Goal: Task Accomplishment & Management: Complete application form

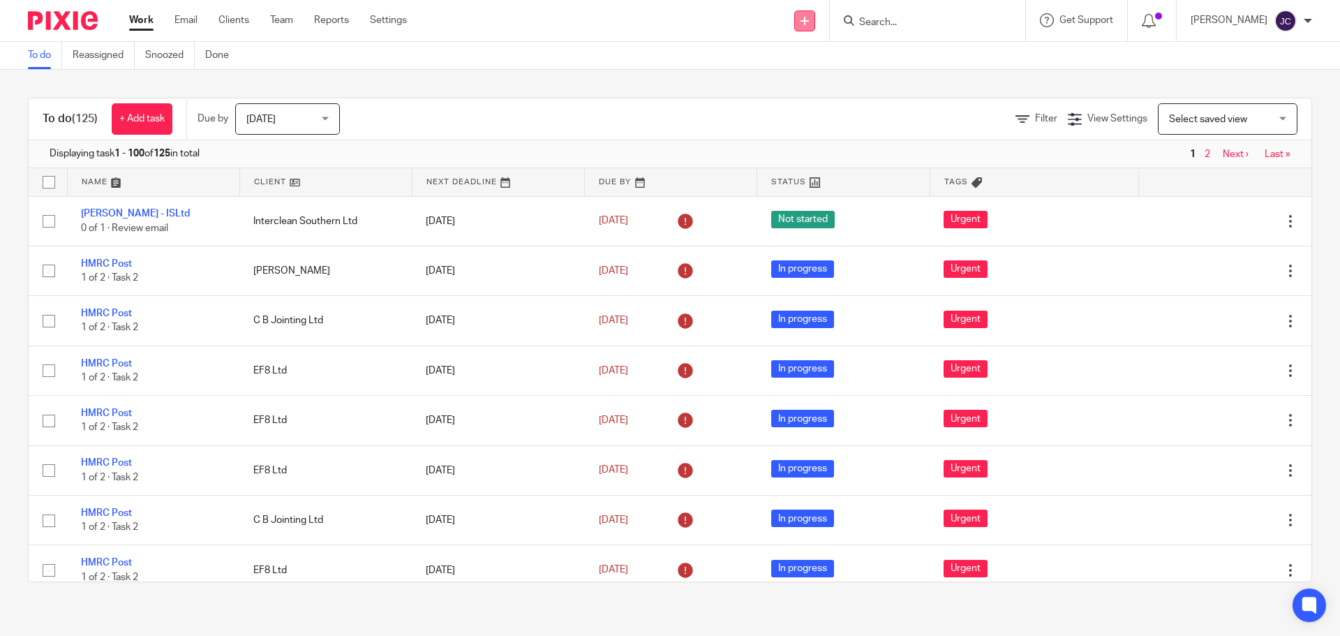
click at [809, 17] on icon at bounding box center [804, 21] width 8 height 8
click at [826, 105] on link "Add client" at bounding box center [825, 106] width 98 height 20
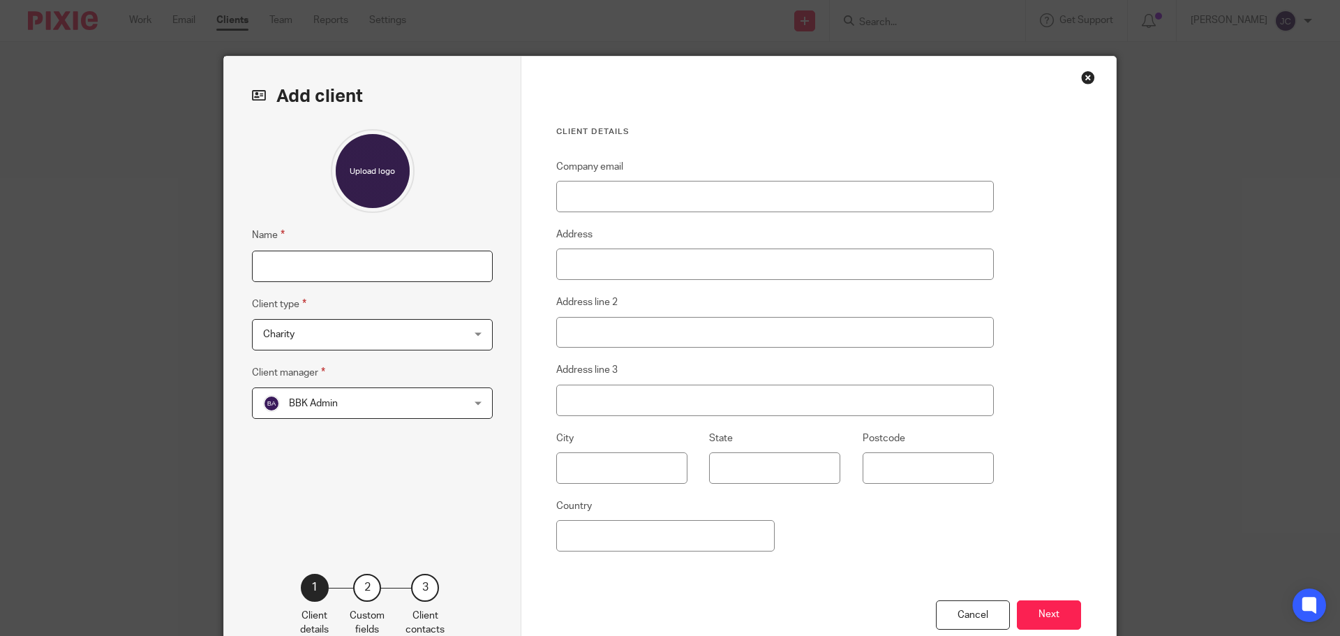
click at [359, 281] on input "Name" at bounding box center [372, 265] width 241 height 31
type input "Alexander Ford"
click at [356, 344] on span "Charity" at bounding box center [354, 334] width 183 height 29
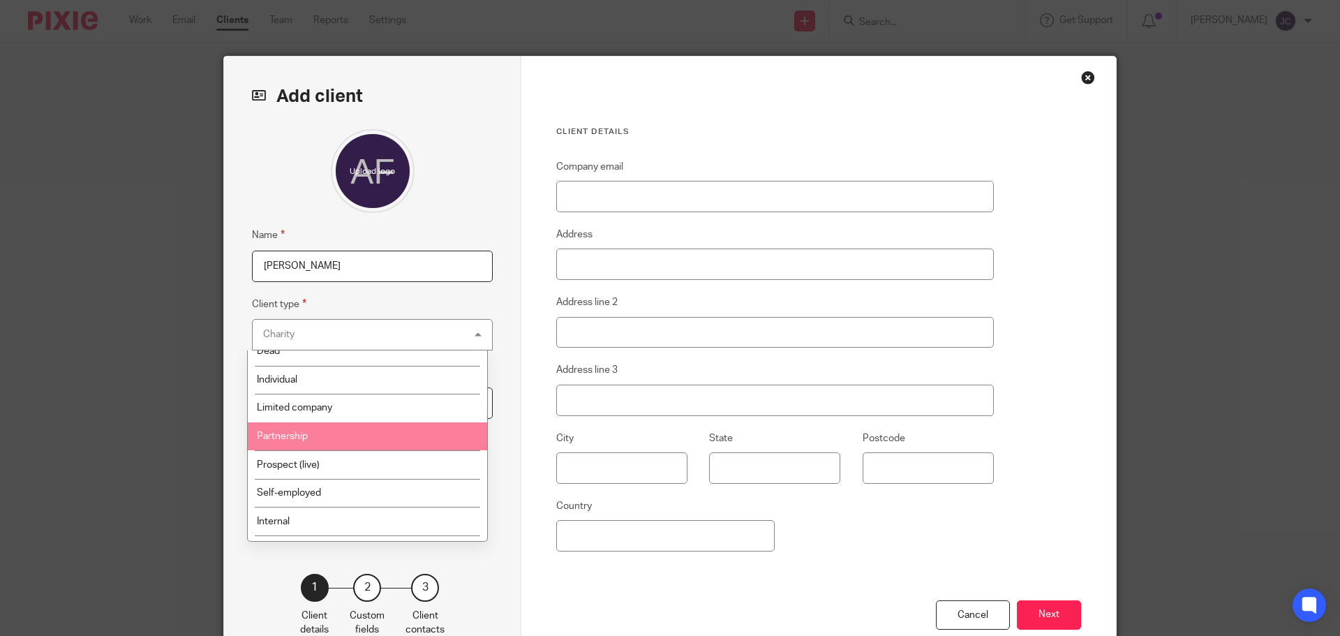
scroll to position [140, 0]
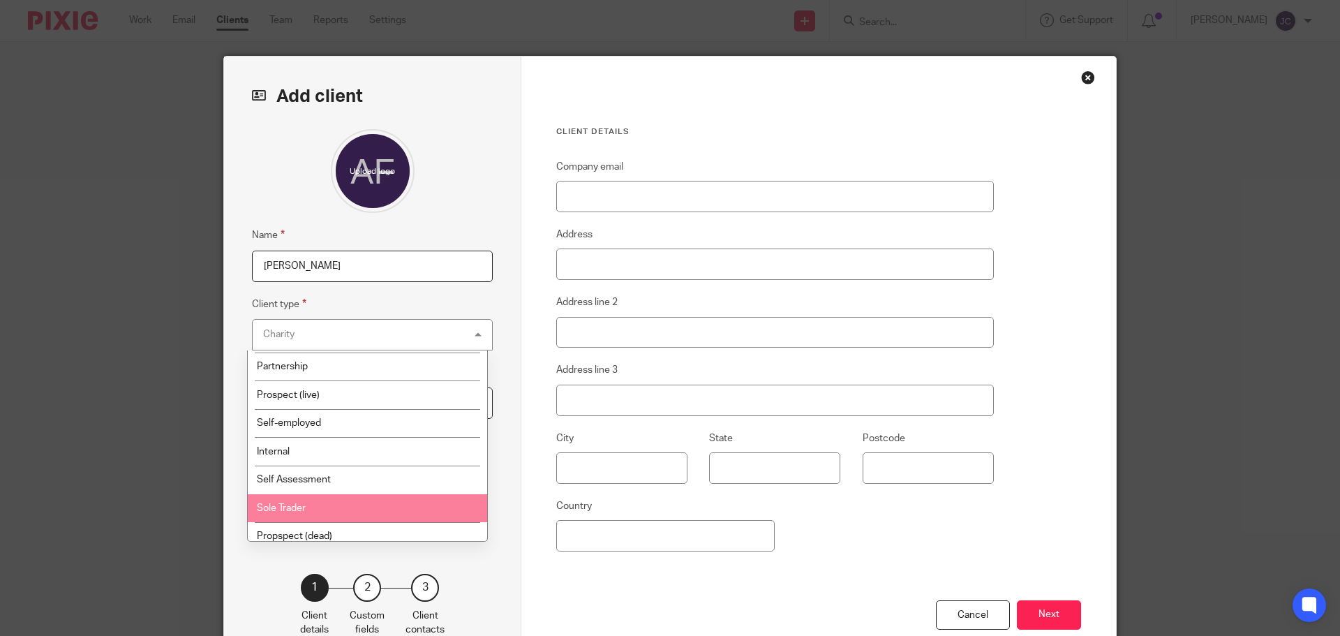
click at [350, 500] on li "Sole Trader" at bounding box center [367, 508] width 239 height 29
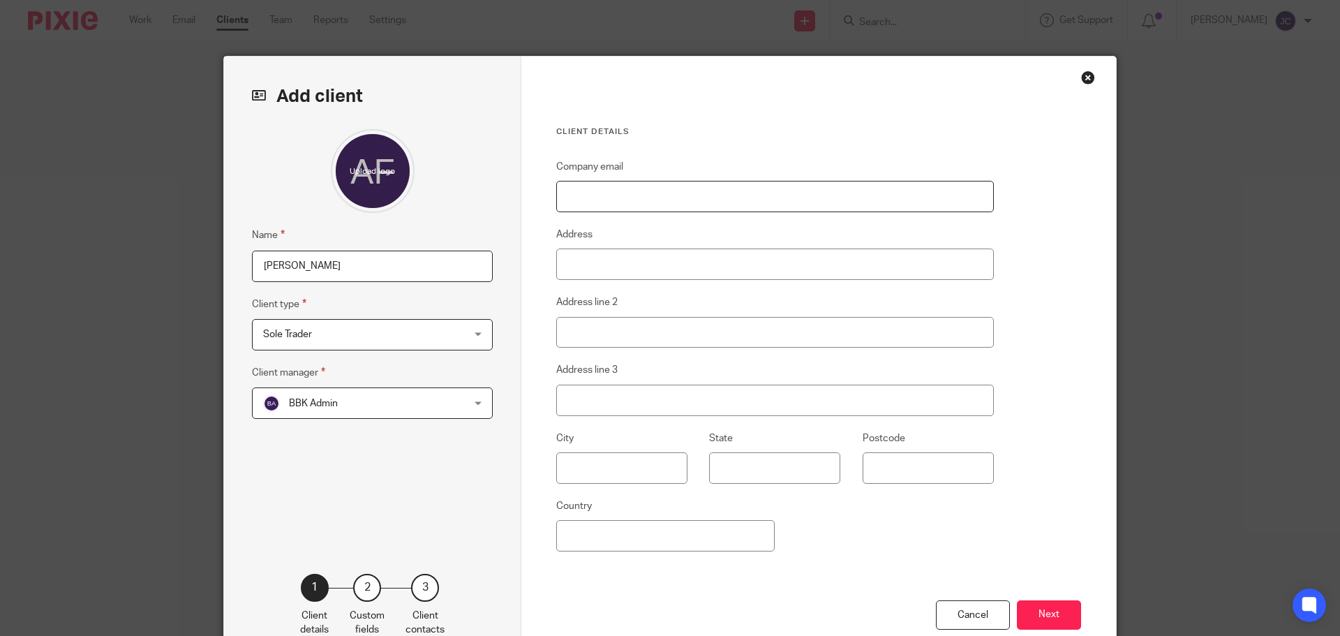
paste input "alexwdford@hotmail.com"
type input "alexwdford@hotmail.com"
click at [1051, 613] on button "Next" at bounding box center [1049, 615] width 64 height 30
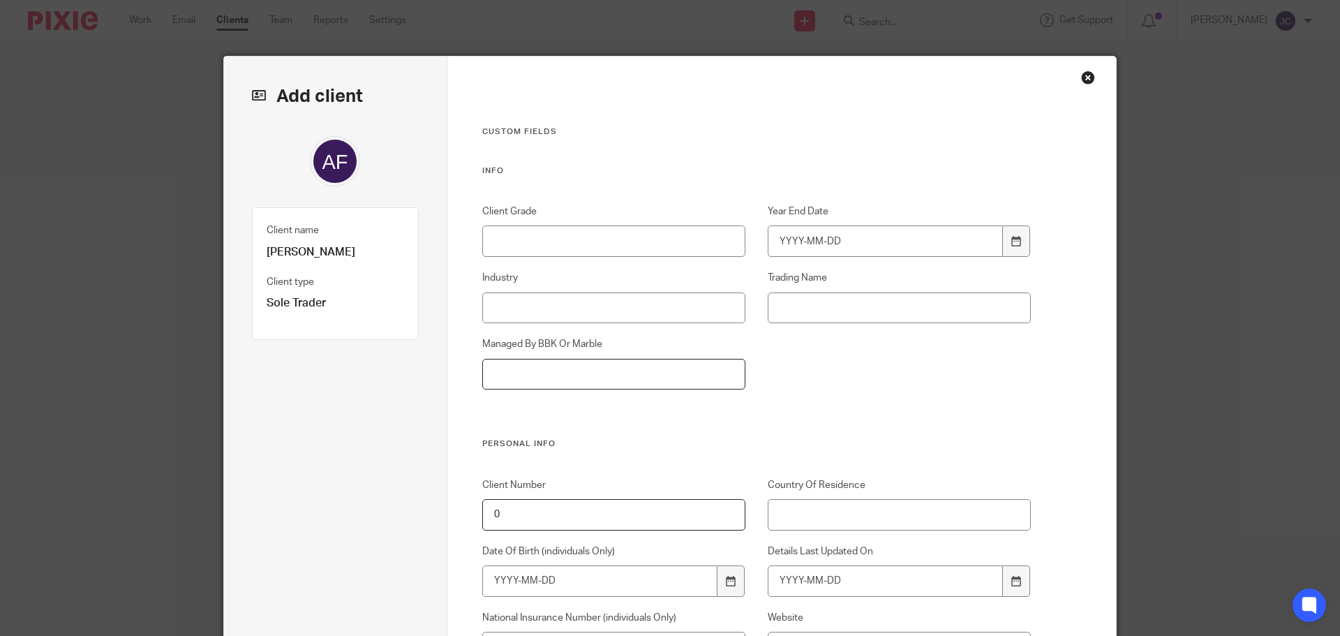
click at [634, 386] on input "Managed By BBK Or Marble" at bounding box center [614, 374] width 264 height 31
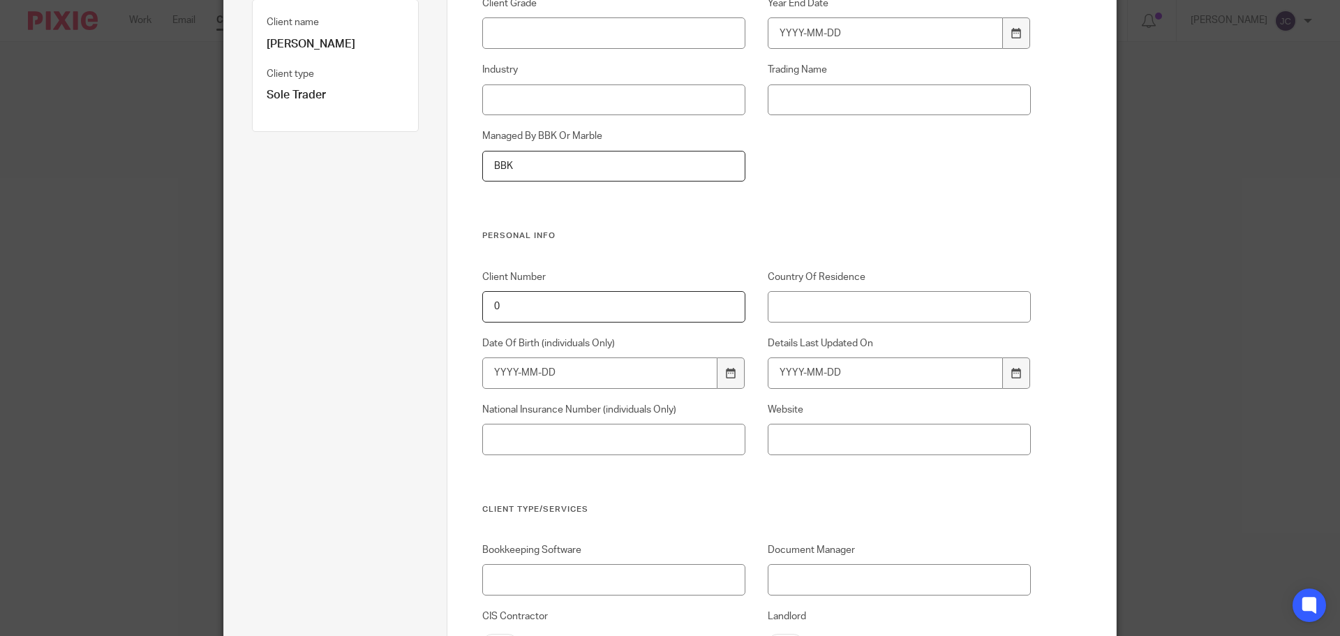
scroll to position [209, 0]
type input "BBK"
click at [1003, 375] on div at bounding box center [1016, 371] width 27 height 31
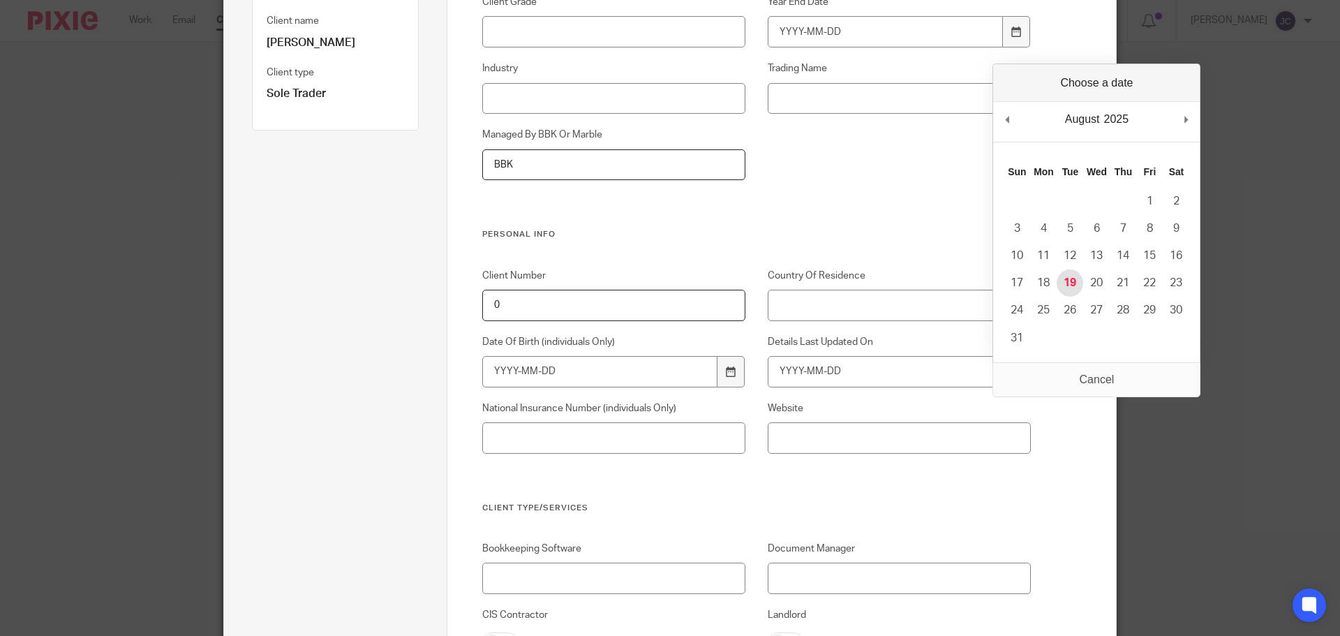
type input "[DATE]"
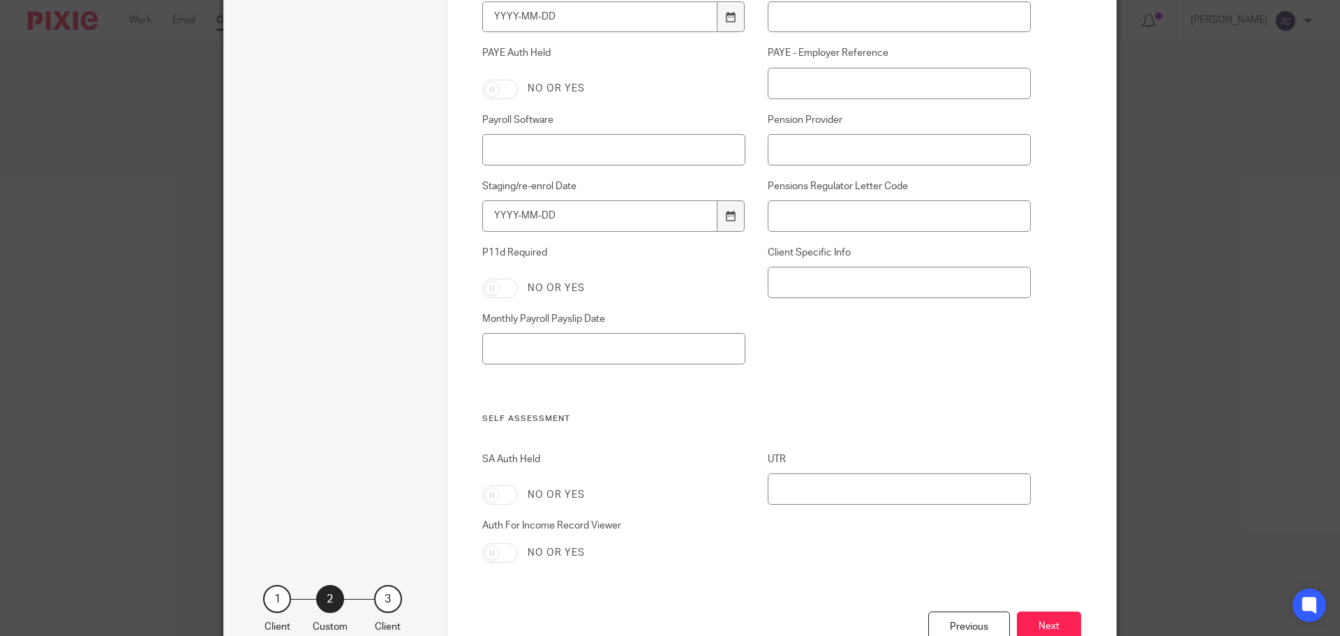
scroll to position [2209, 0]
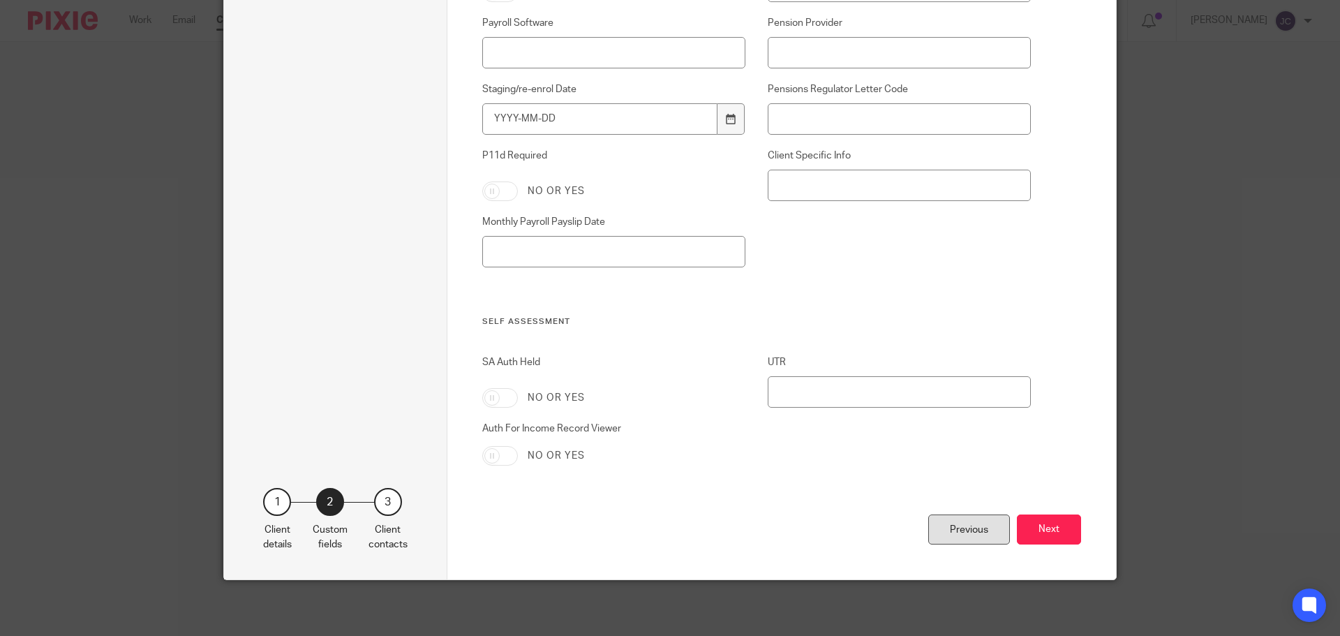
click at [939, 533] on div "Previous" at bounding box center [969, 529] width 82 height 30
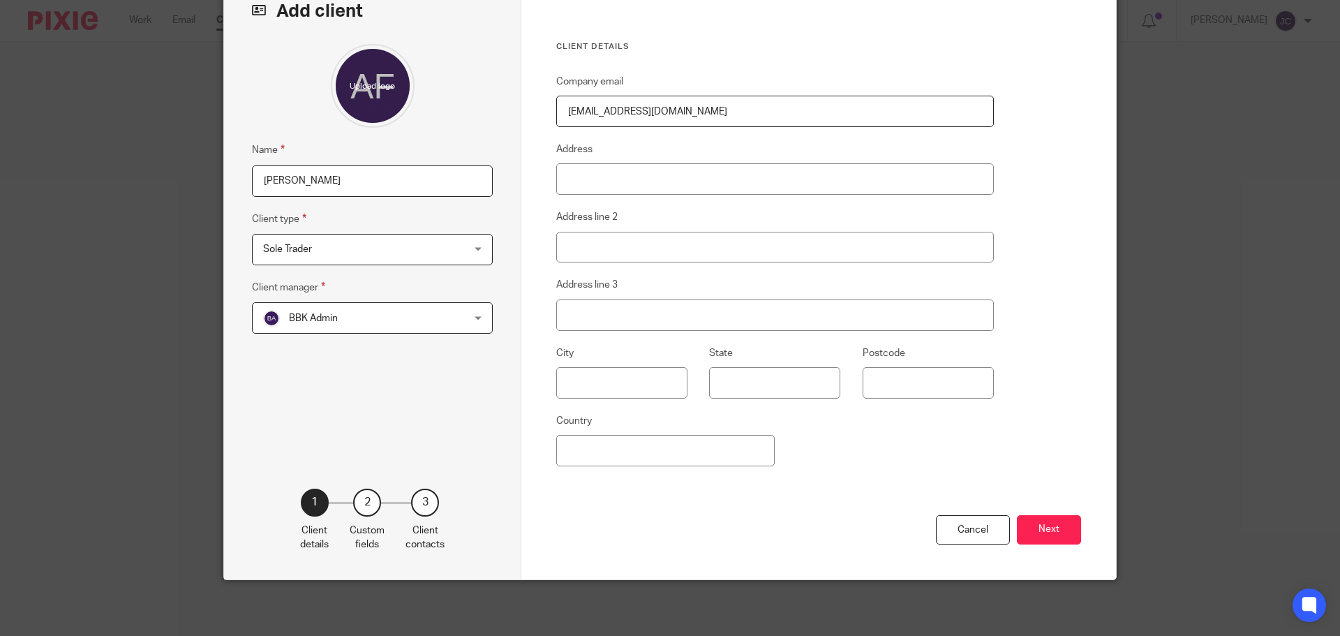
click at [388, 250] on span "Sole Trader" at bounding box center [354, 248] width 183 height 29
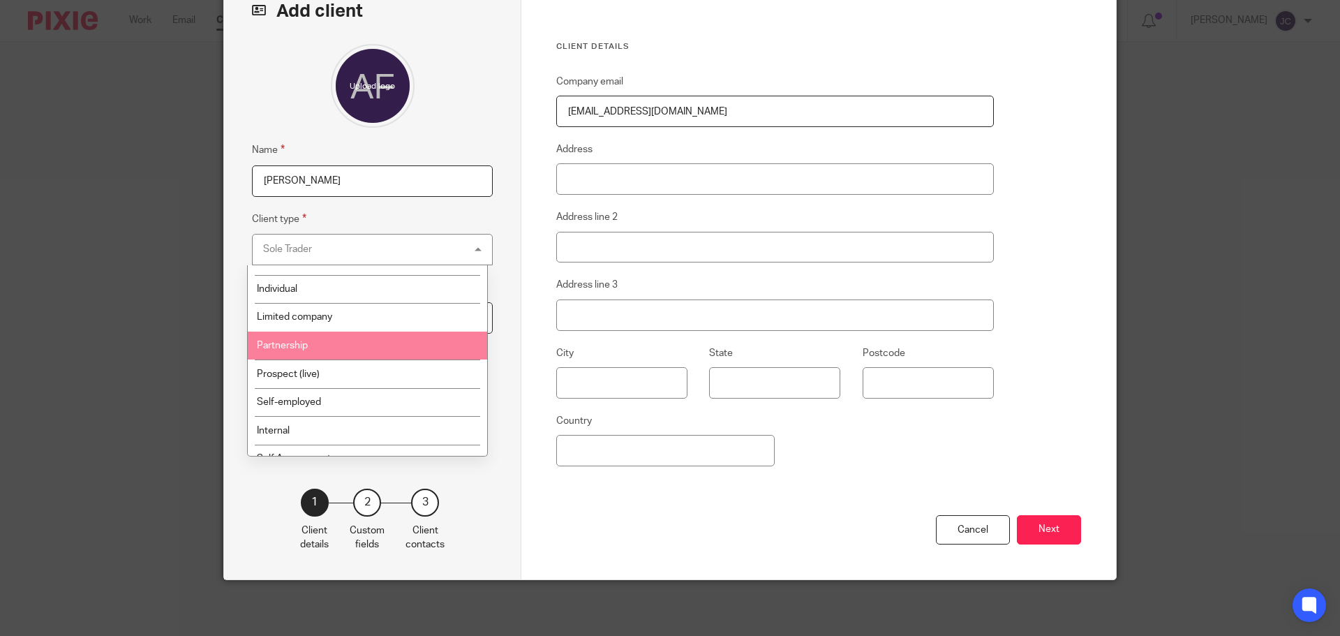
scroll to position [0, 0]
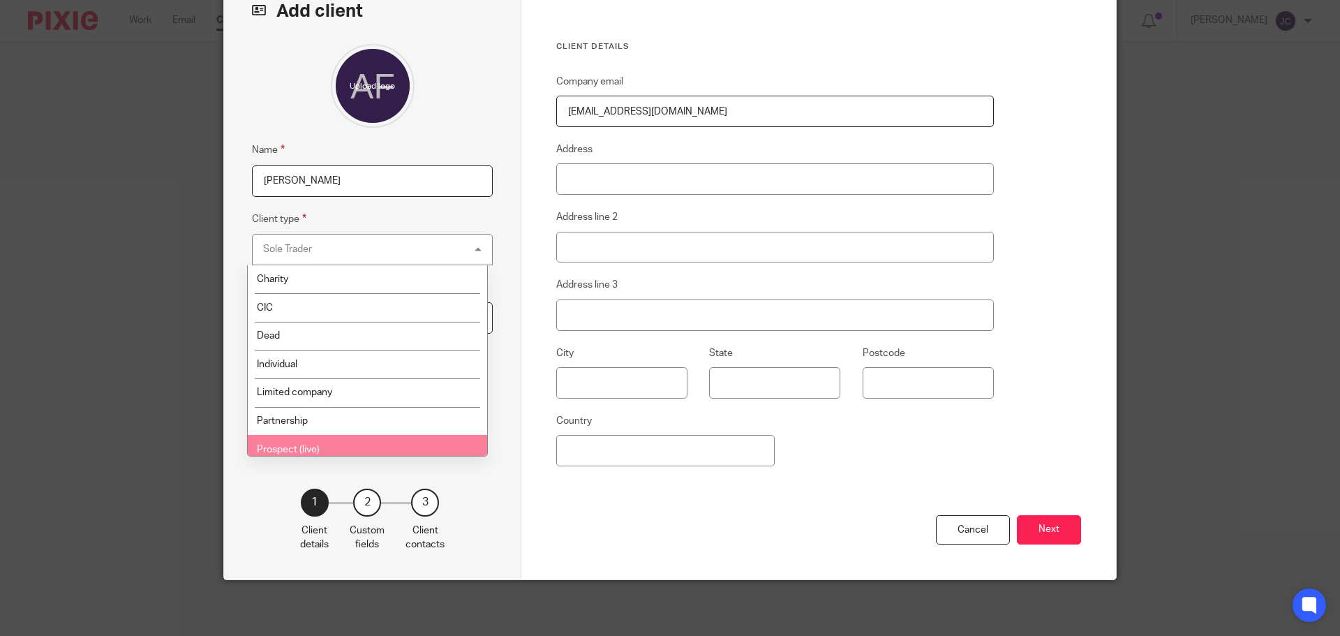
click at [389, 450] on li "Prospect (live)" at bounding box center [367, 449] width 239 height 29
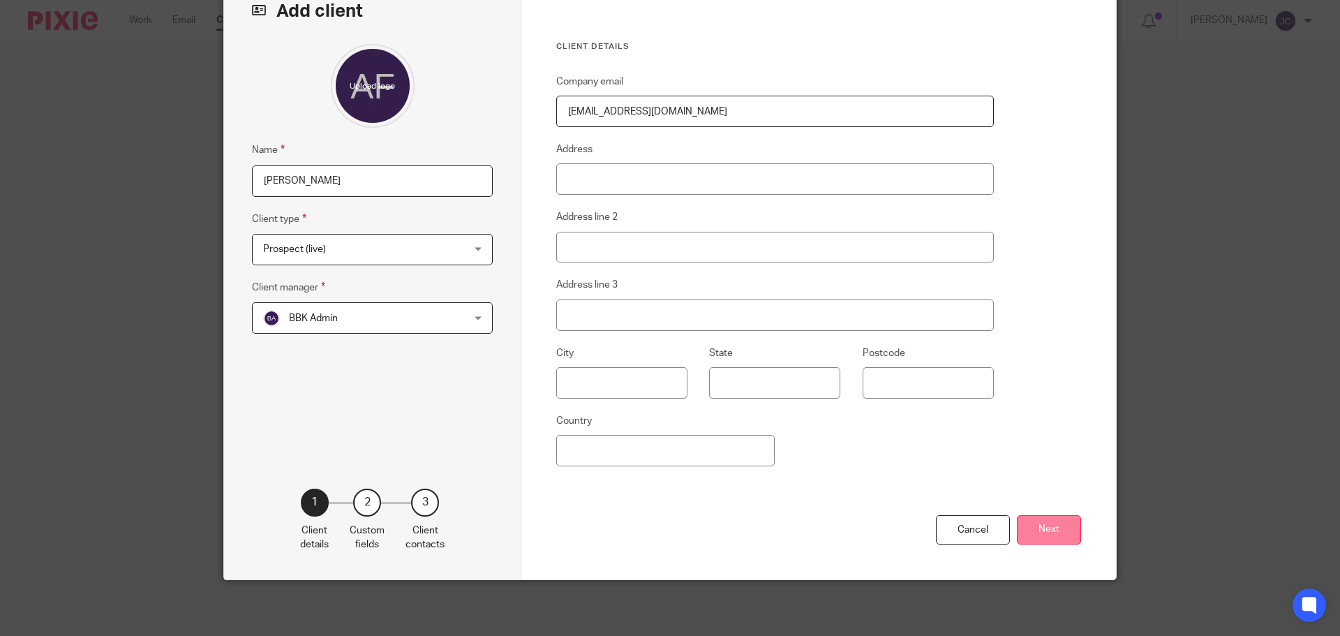
click at [1064, 526] on button "Next" at bounding box center [1049, 530] width 64 height 30
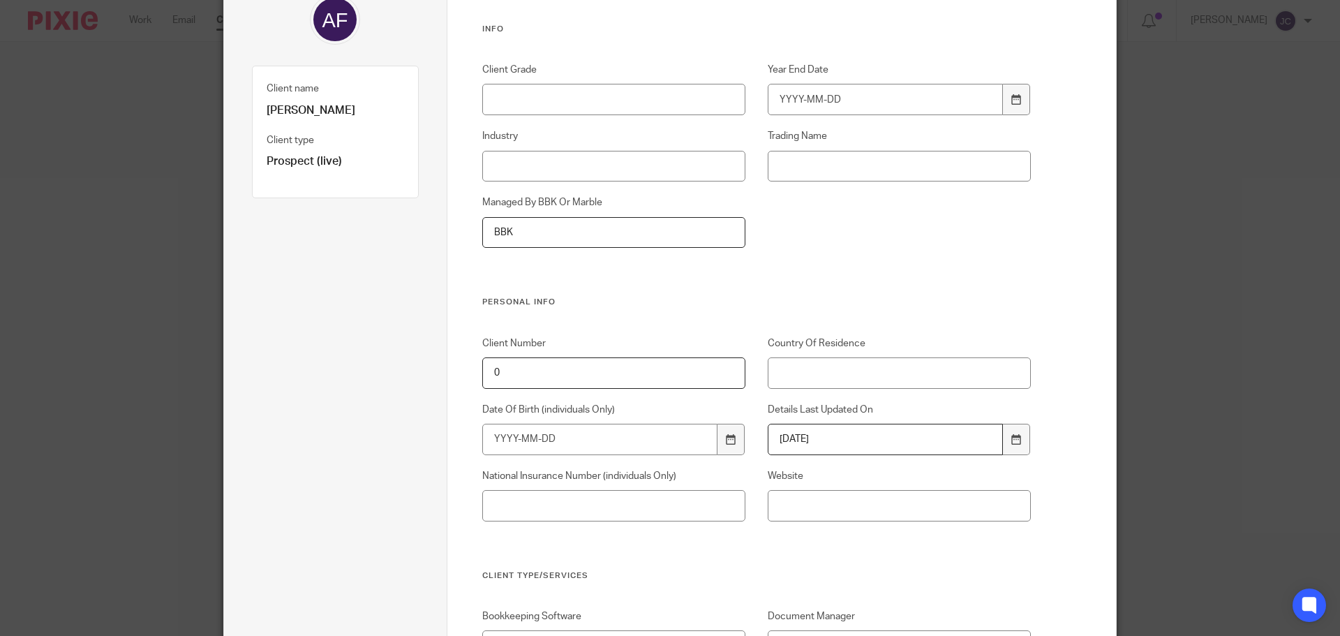
scroll to position [155, 0]
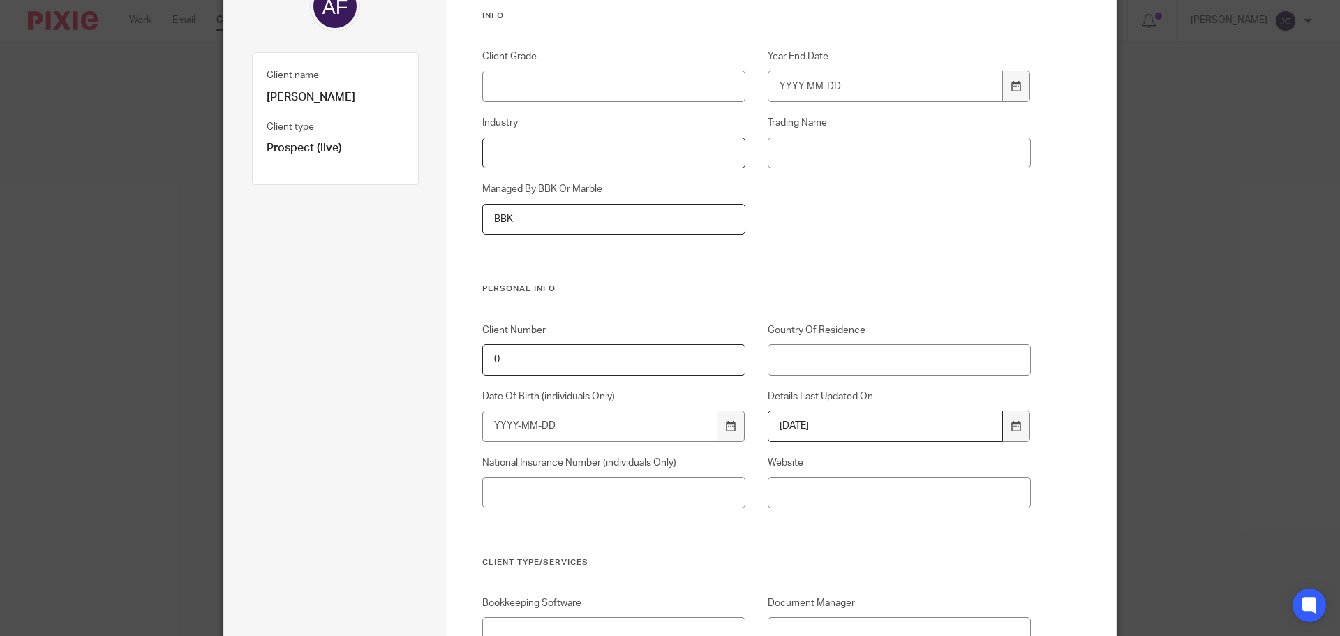
click at [534, 147] on input "Industry" at bounding box center [614, 152] width 264 height 31
click at [517, 153] on input "Mortgge advisor" at bounding box center [614, 152] width 264 height 31
type input "Mortgage advisor"
click at [818, 366] on input "Country Of Residence" at bounding box center [900, 359] width 264 height 31
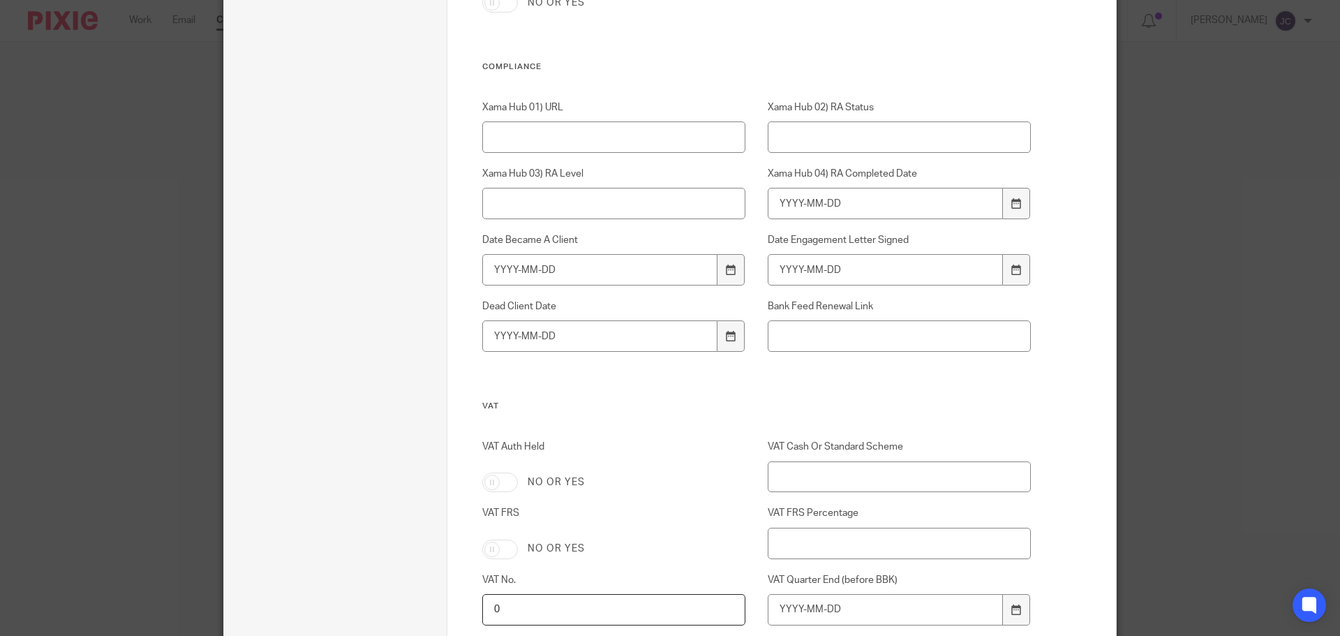
scroll to position [953, 0]
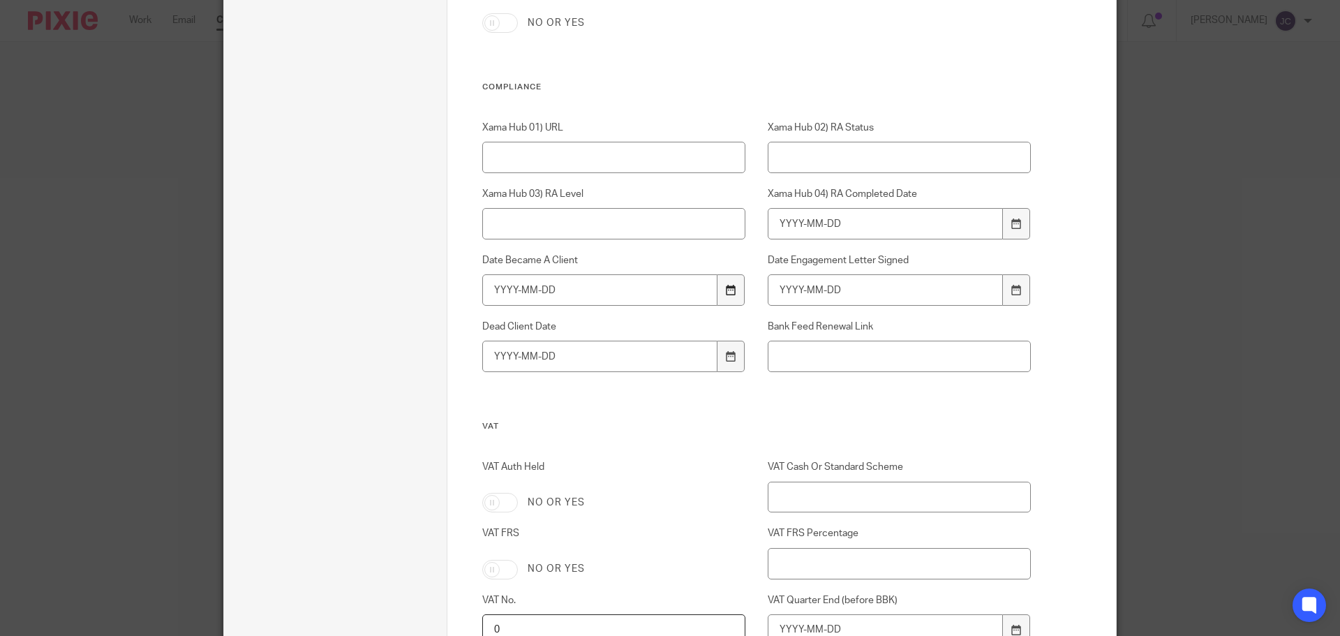
type input "UK"
click at [726, 285] on icon at bounding box center [731, 290] width 10 height 10
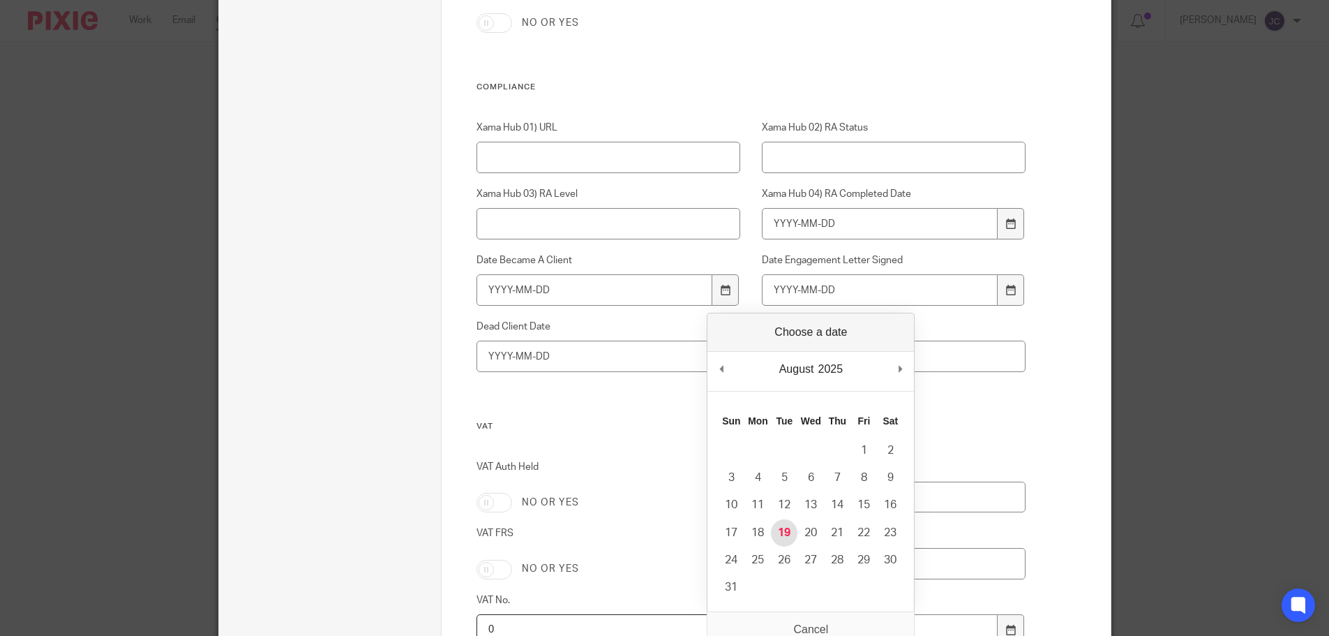
type input "2025-08-19"
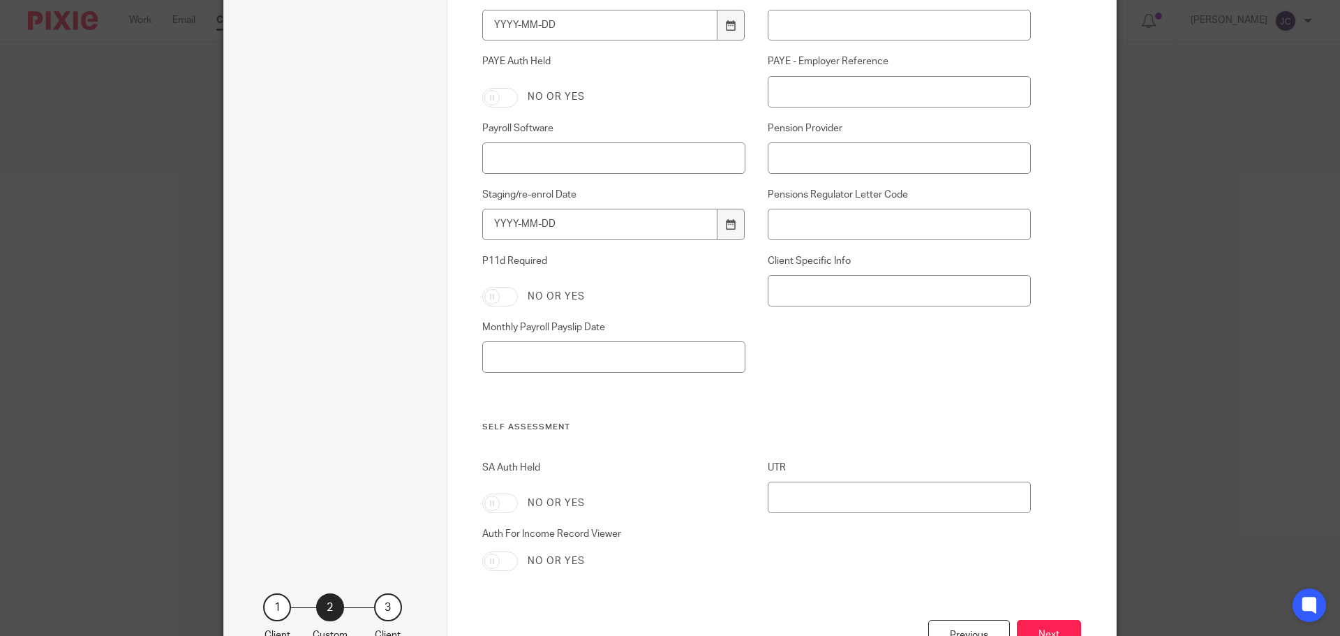
scroll to position [2209, 0]
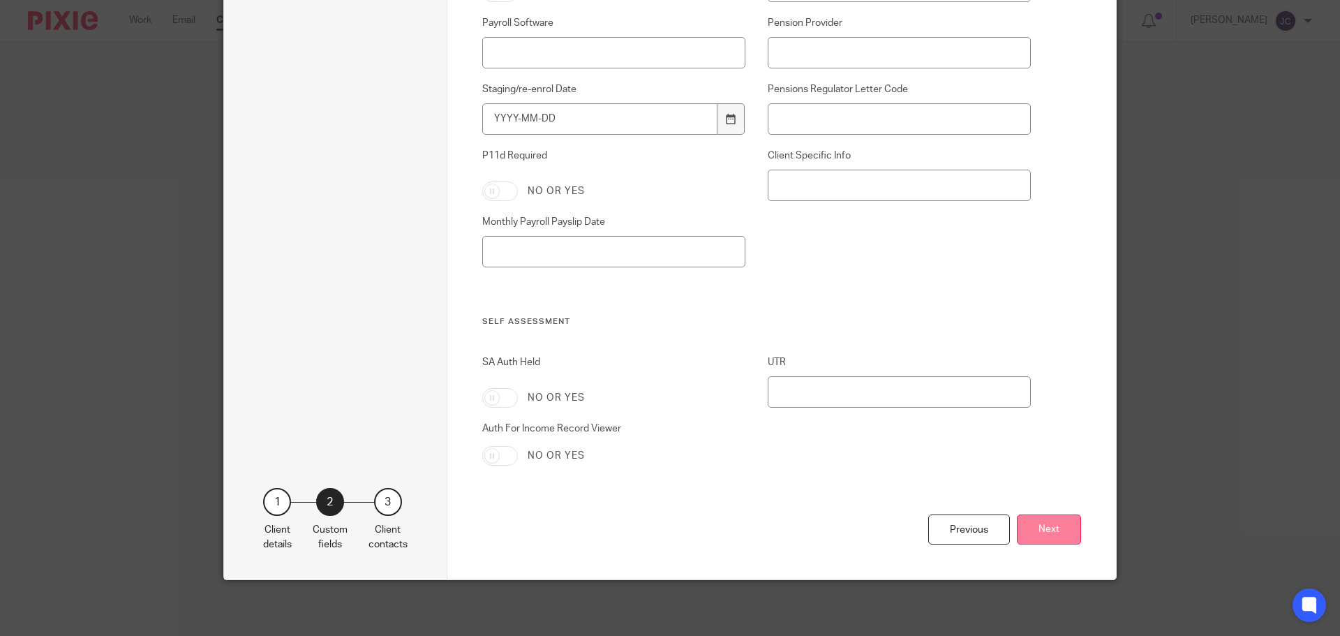
click at [1042, 537] on button "Next" at bounding box center [1049, 529] width 64 height 30
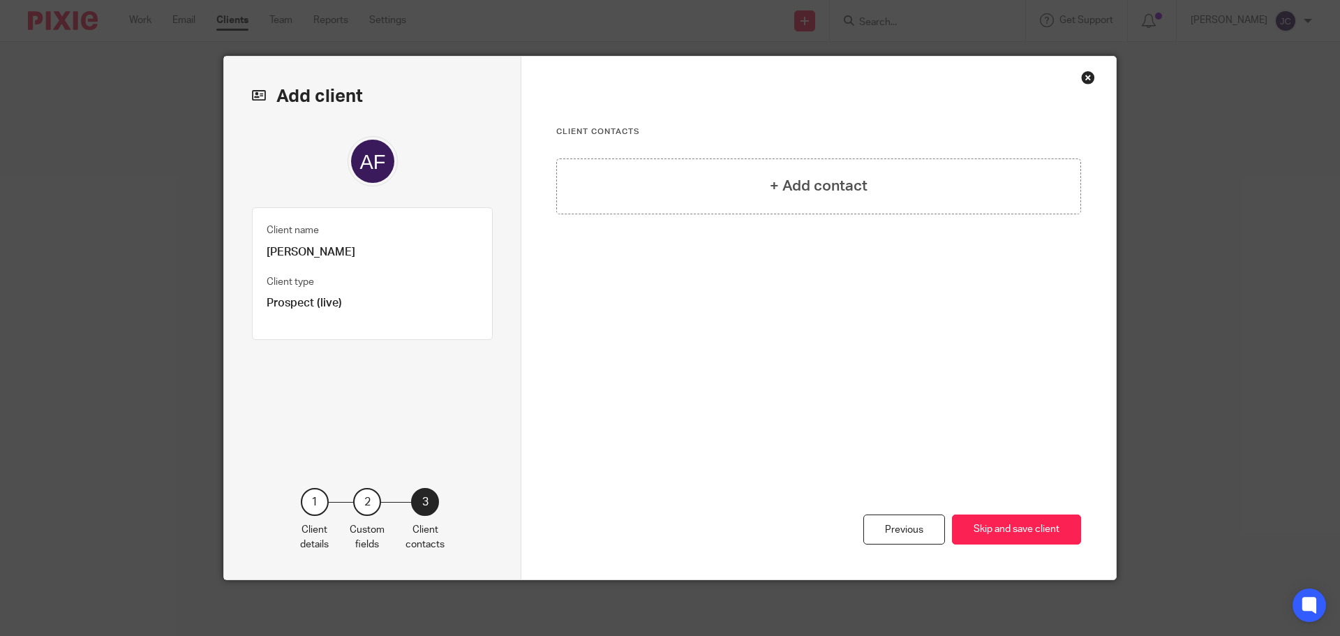
scroll to position [0, 0]
click at [834, 202] on div "+ Add contact" at bounding box center [818, 186] width 525 height 56
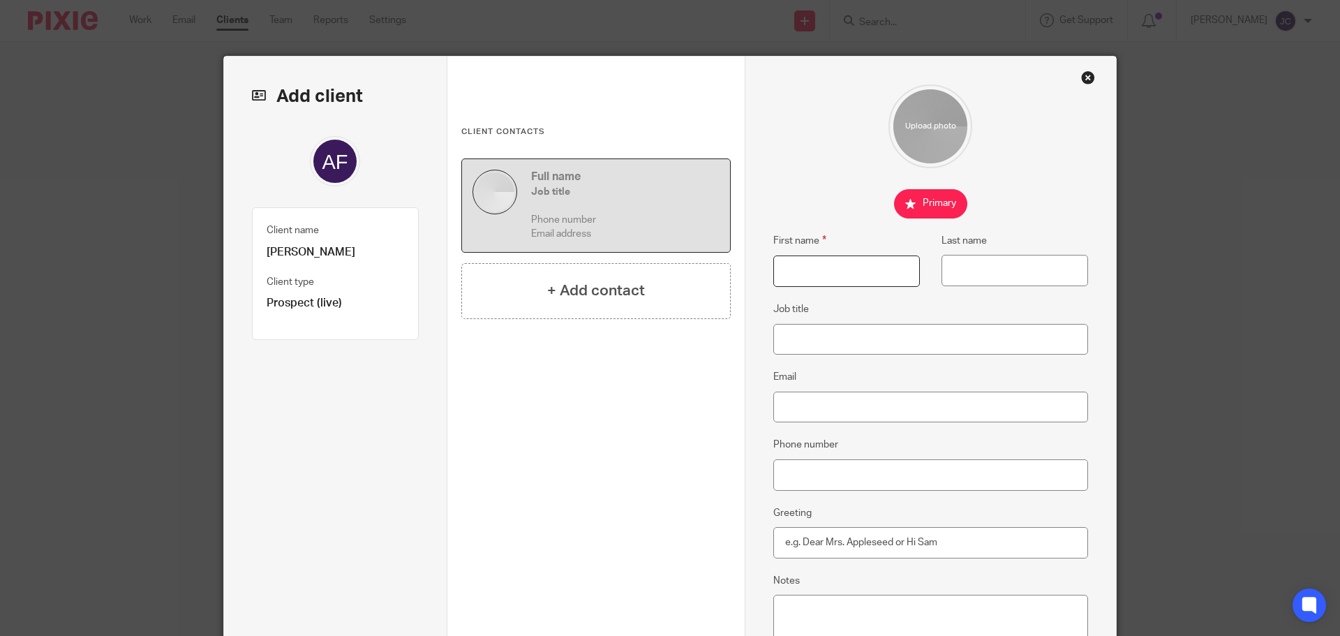
click at [806, 264] on input "First name" at bounding box center [846, 270] width 147 height 31
type input "Alex"
type input "Ford"
paste input "[EMAIL_ADDRESS][DOMAIN_NAME]"
type input "[EMAIL_ADDRESS][DOMAIN_NAME]"
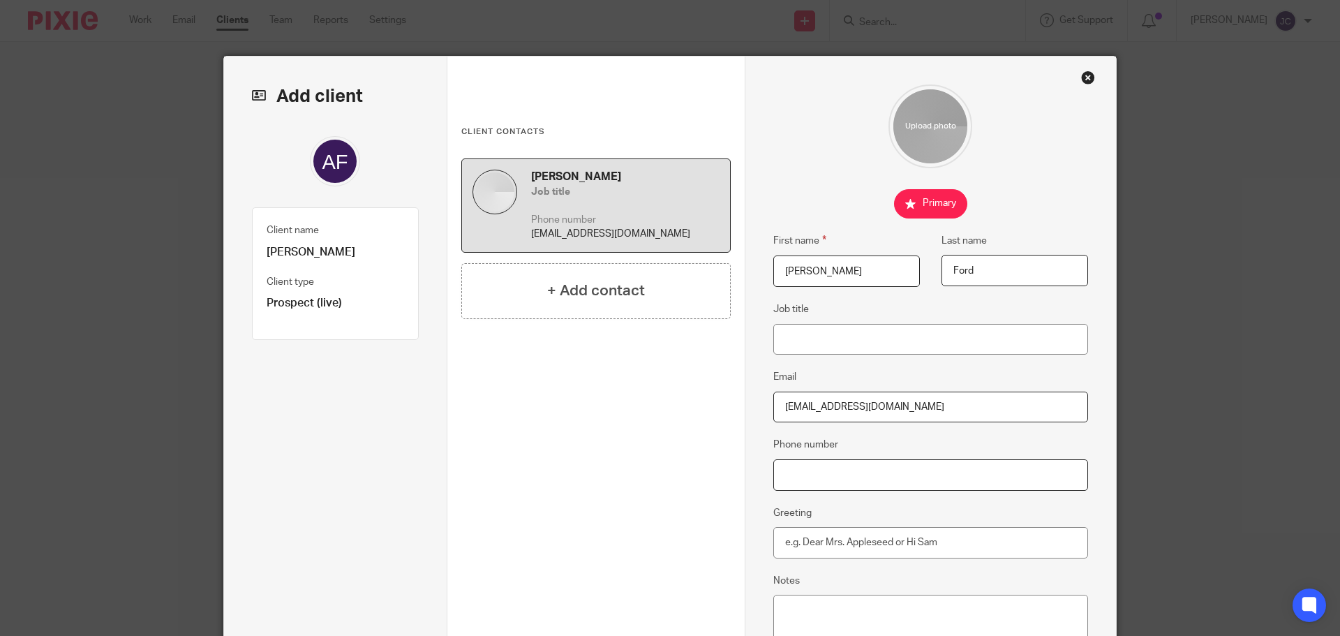
paste input "07788721018"
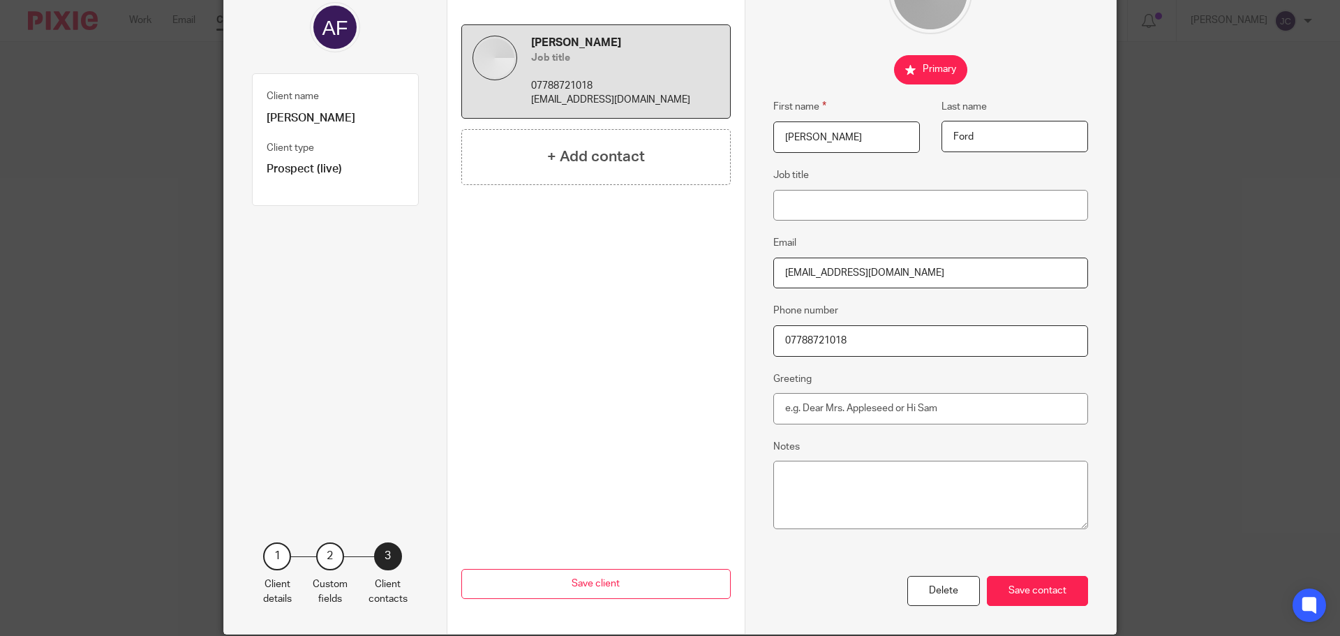
scroll to position [140, 0]
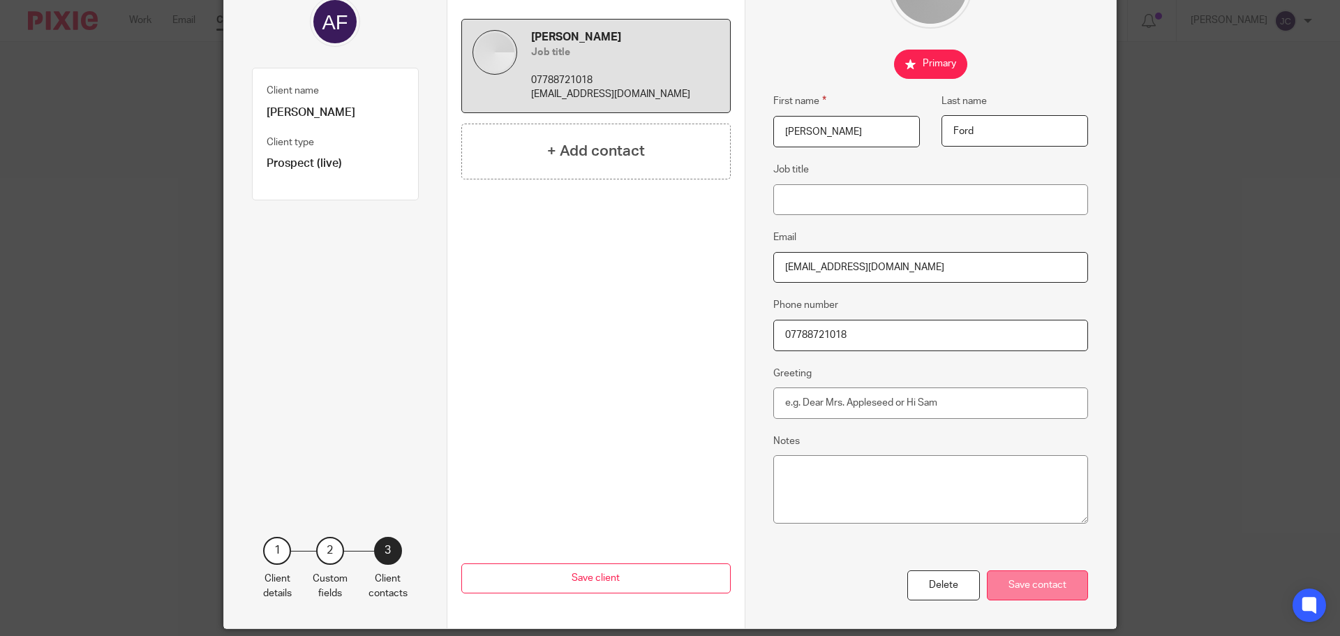
type input "07788721018"
click at [1031, 595] on div "Save contact" at bounding box center [1037, 585] width 101 height 30
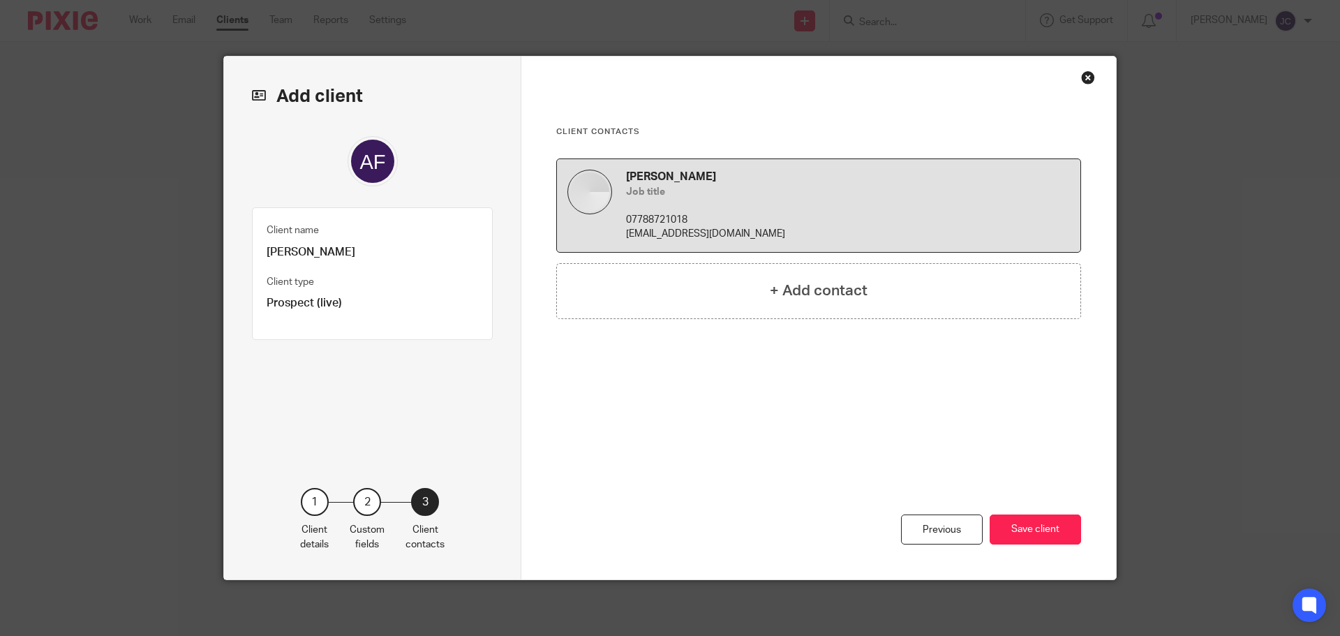
scroll to position [0, 0]
click at [1033, 527] on button "Save client" at bounding box center [1034, 529] width 91 height 30
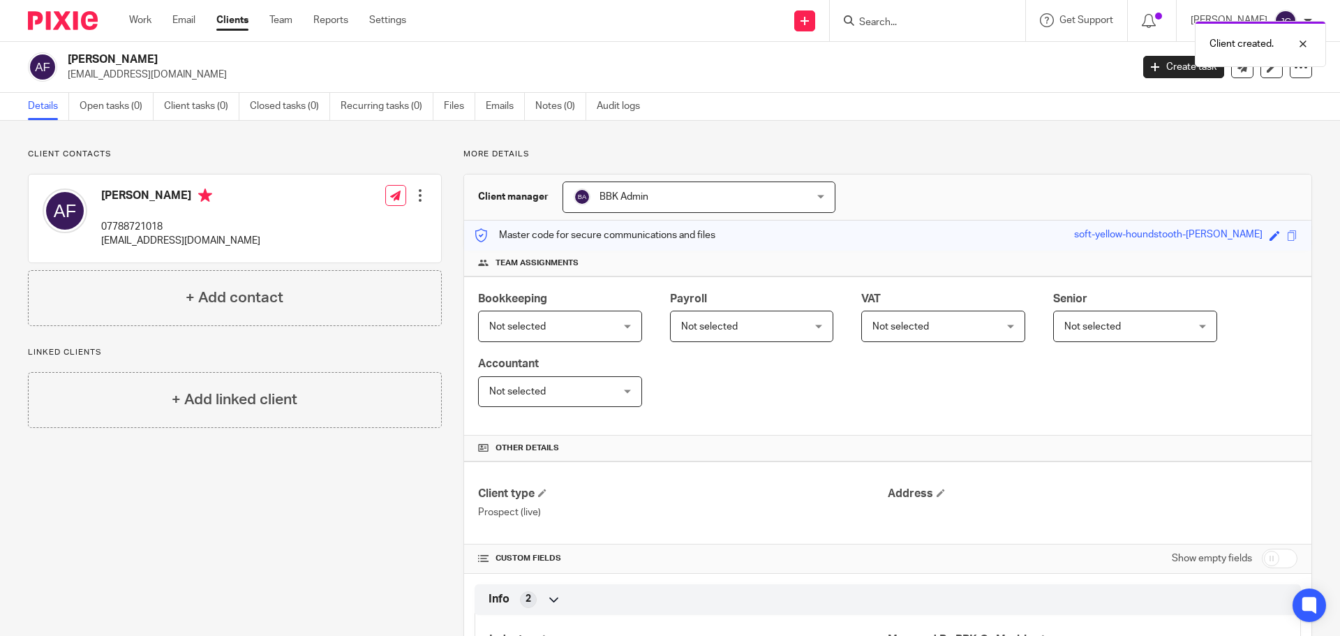
click at [521, 320] on span "Not selected" at bounding box center [549, 325] width 121 height 29
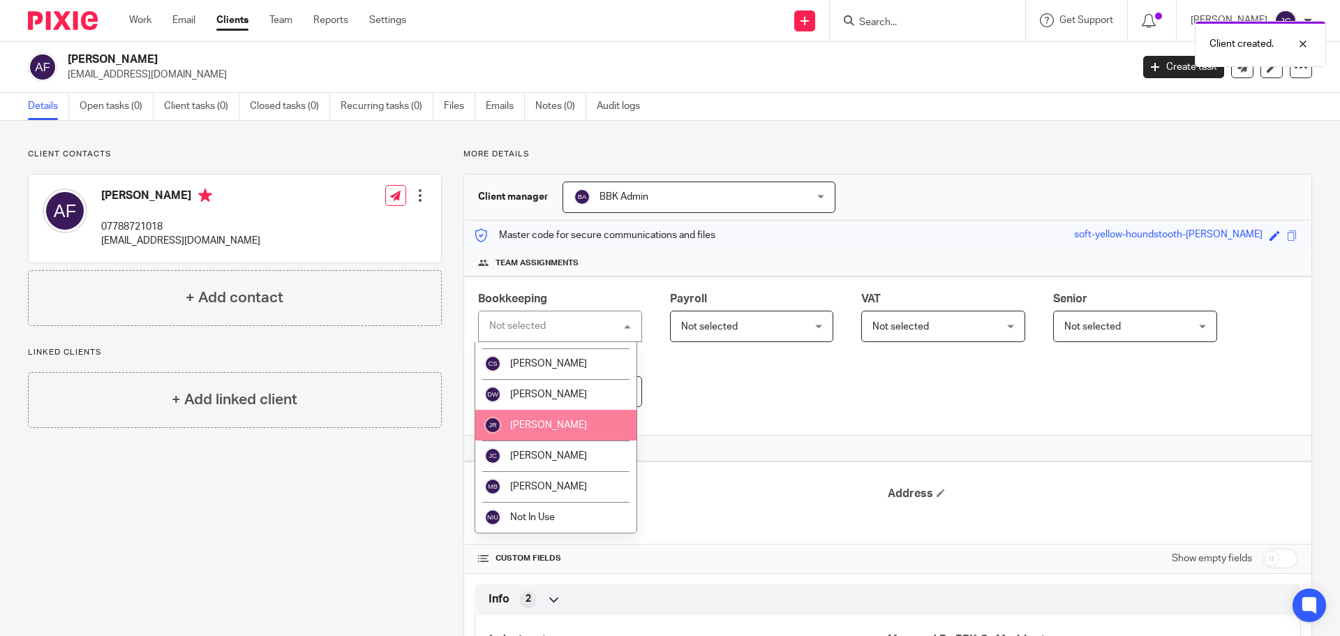
scroll to position [114, 0]
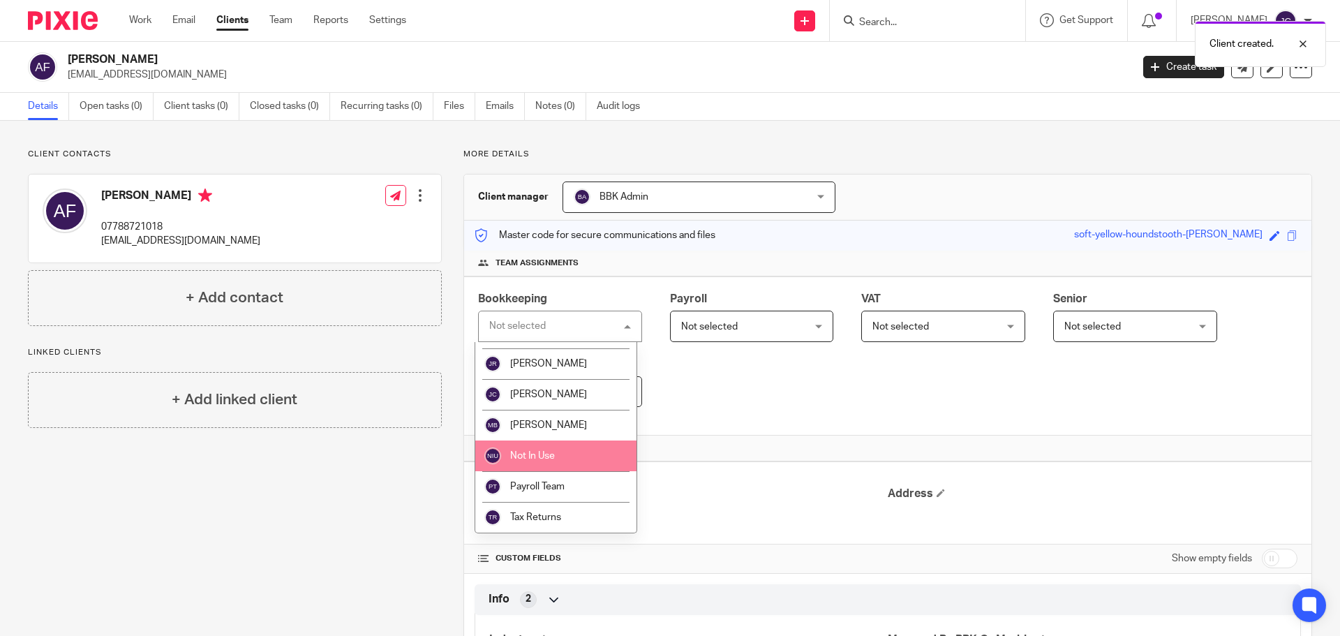
click at [570, 451] on li "Not In Use" at bounding box center [555, 455] width 161 height 31
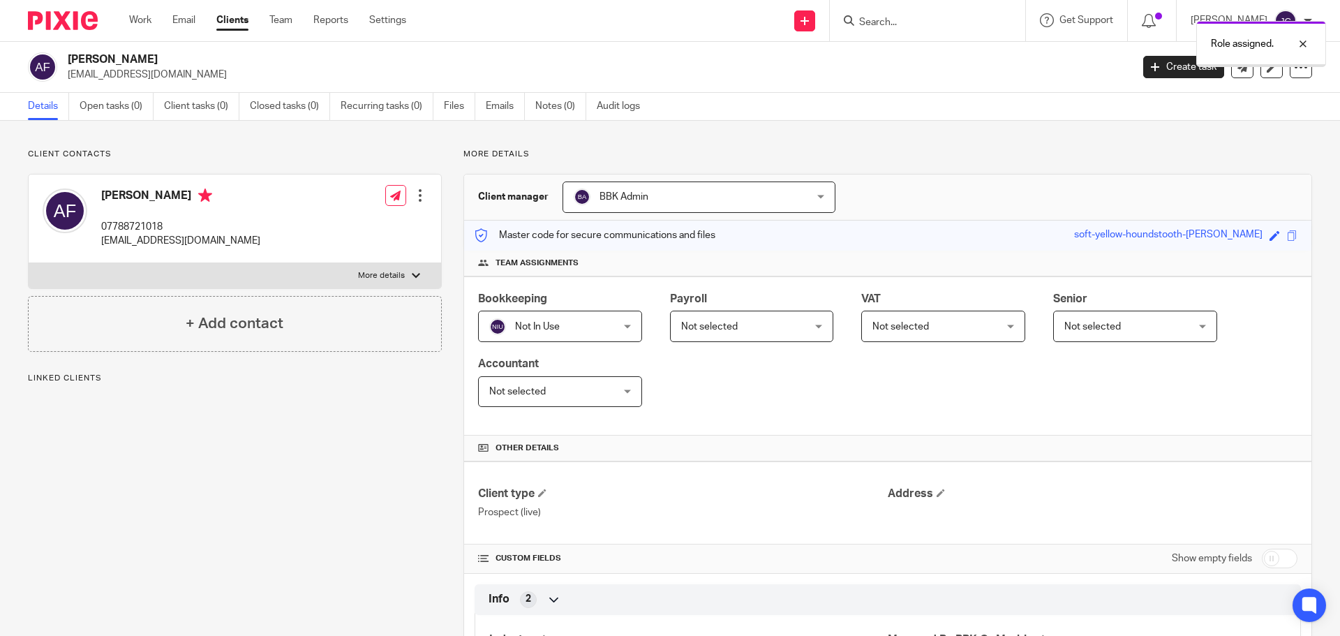
click at [726, 322] on span "Not selected" at bounding box center [709, 327] width 57 height 10
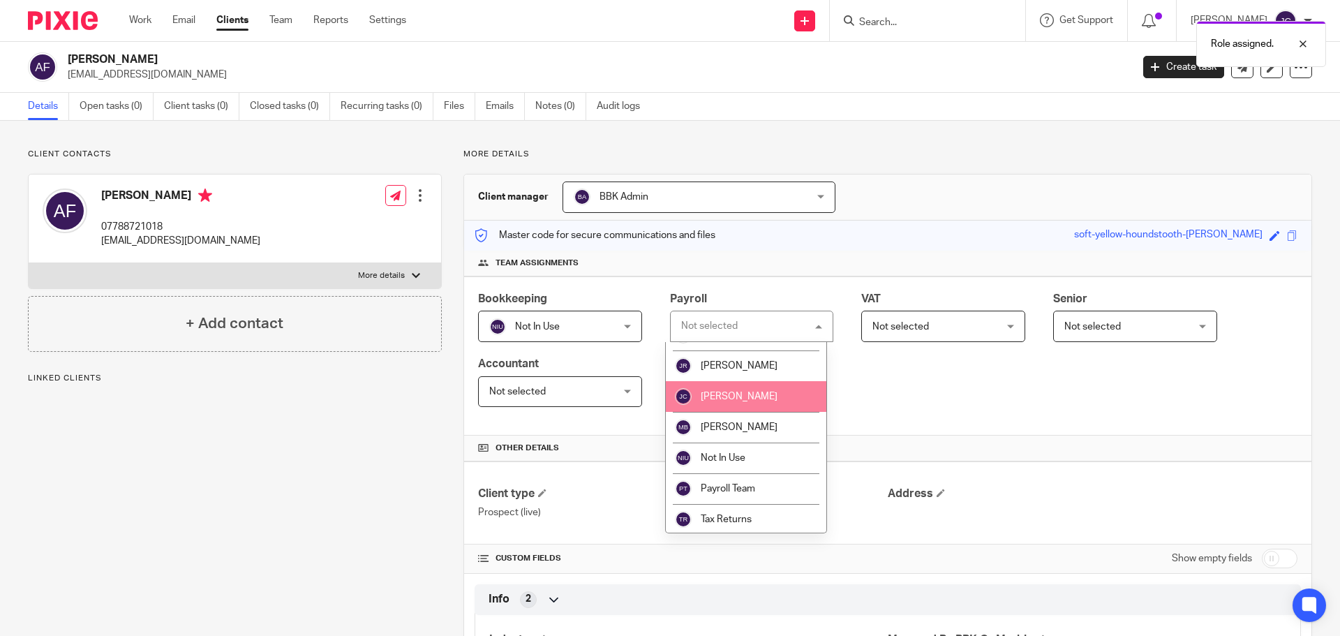
scroll to position [114, 0]
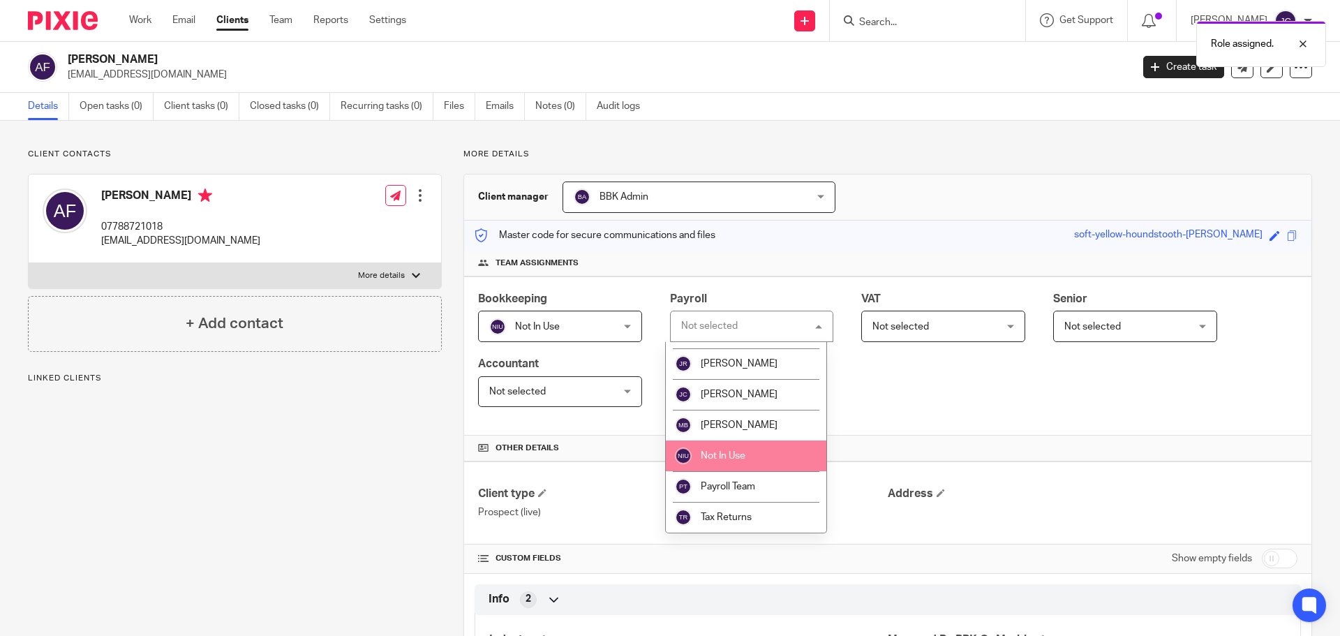
click at [741, 449] on li "Not In Use" at bounding box center [746, 455] width 161 height 31
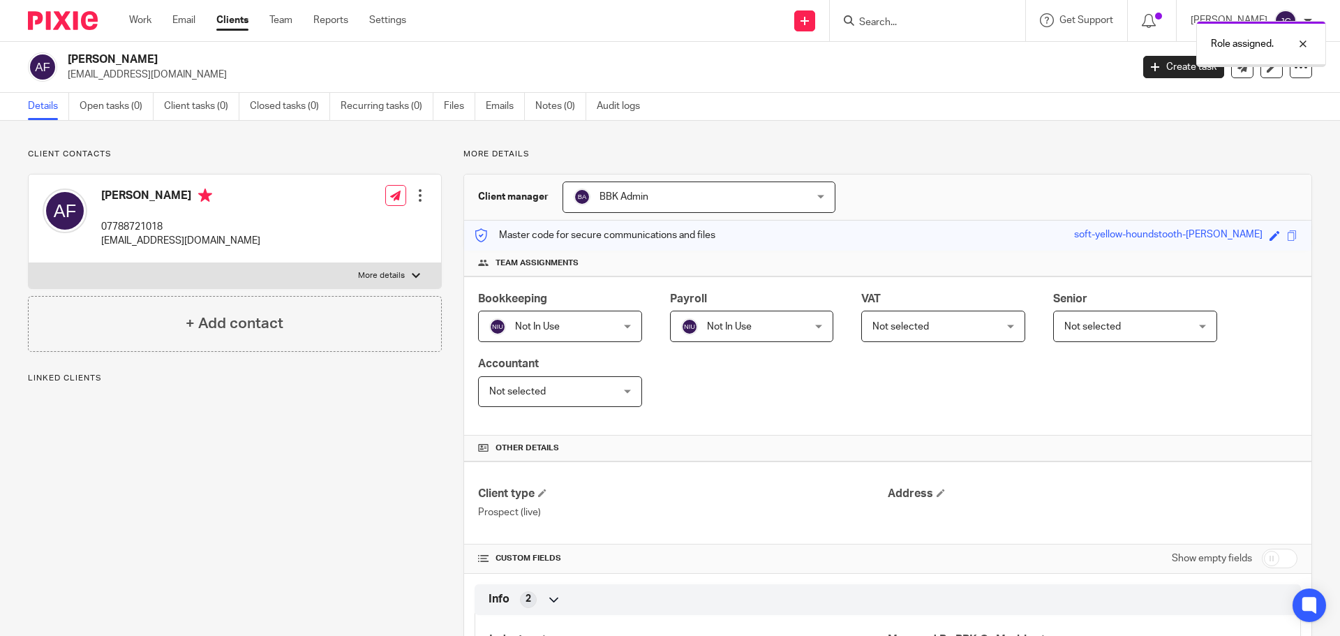
click at [944, 324] on span "Not selected" at bounding box center [932, 325] width 121 height 29
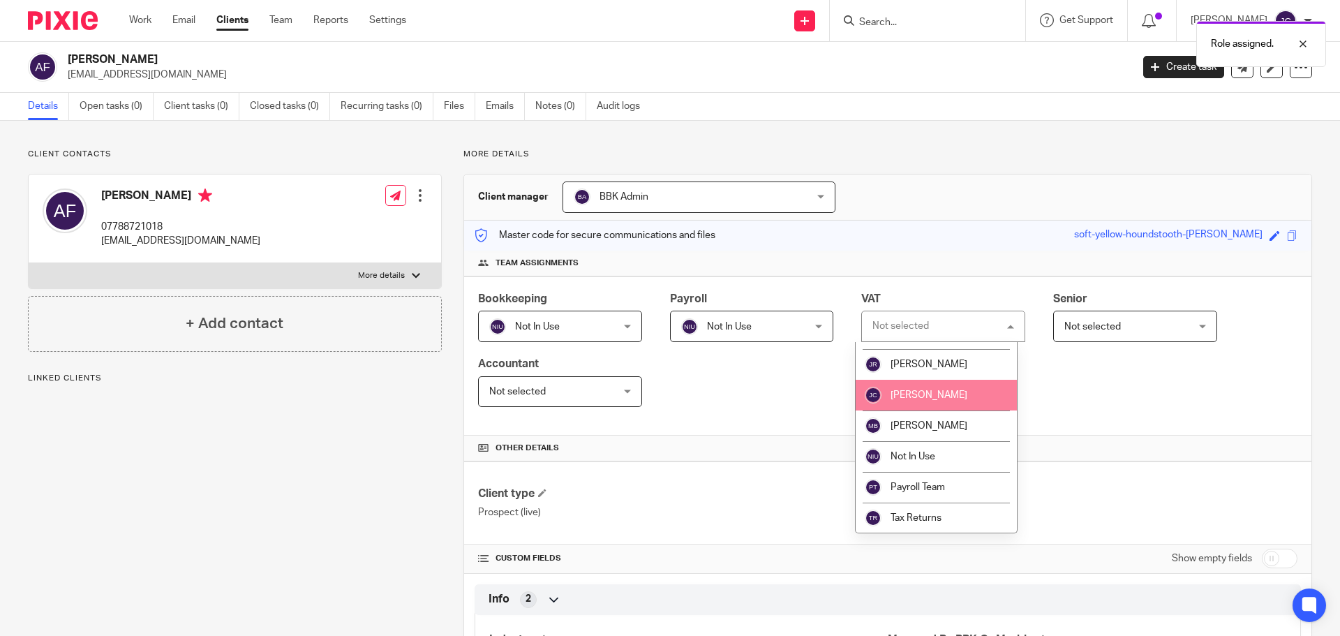
scroll to position [114, 0]
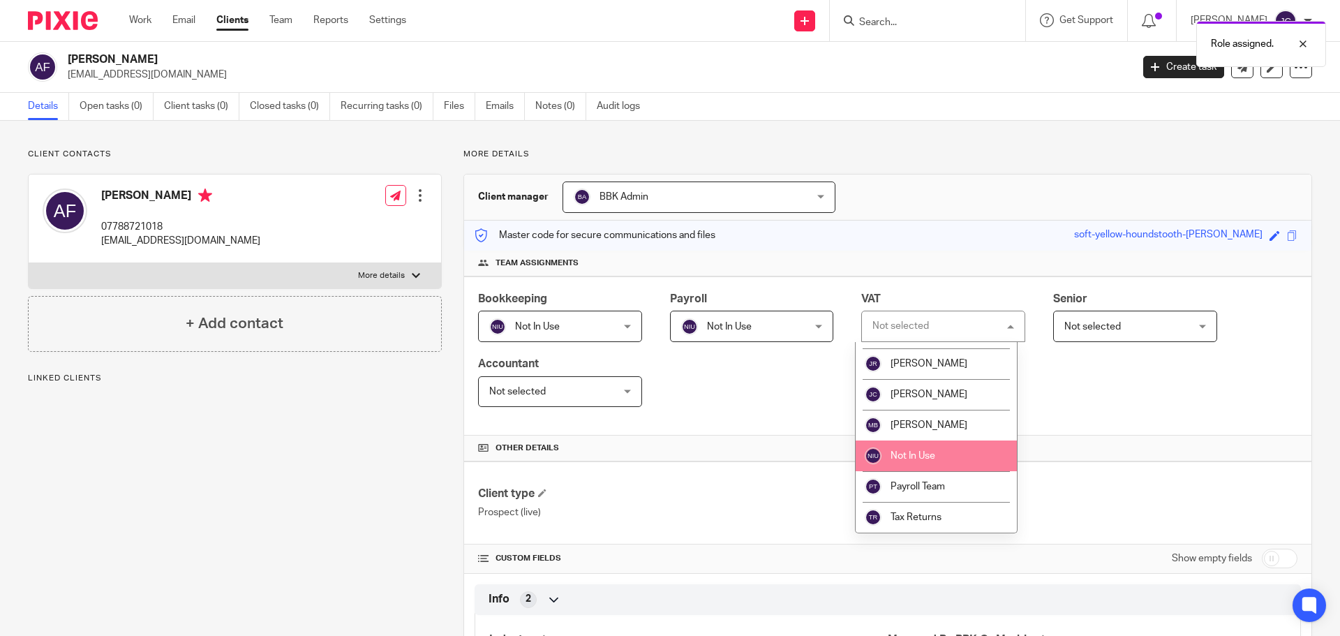
click at [956, 456] on li "Not In Use" at bounding box center [935, 455] width 161 height 31
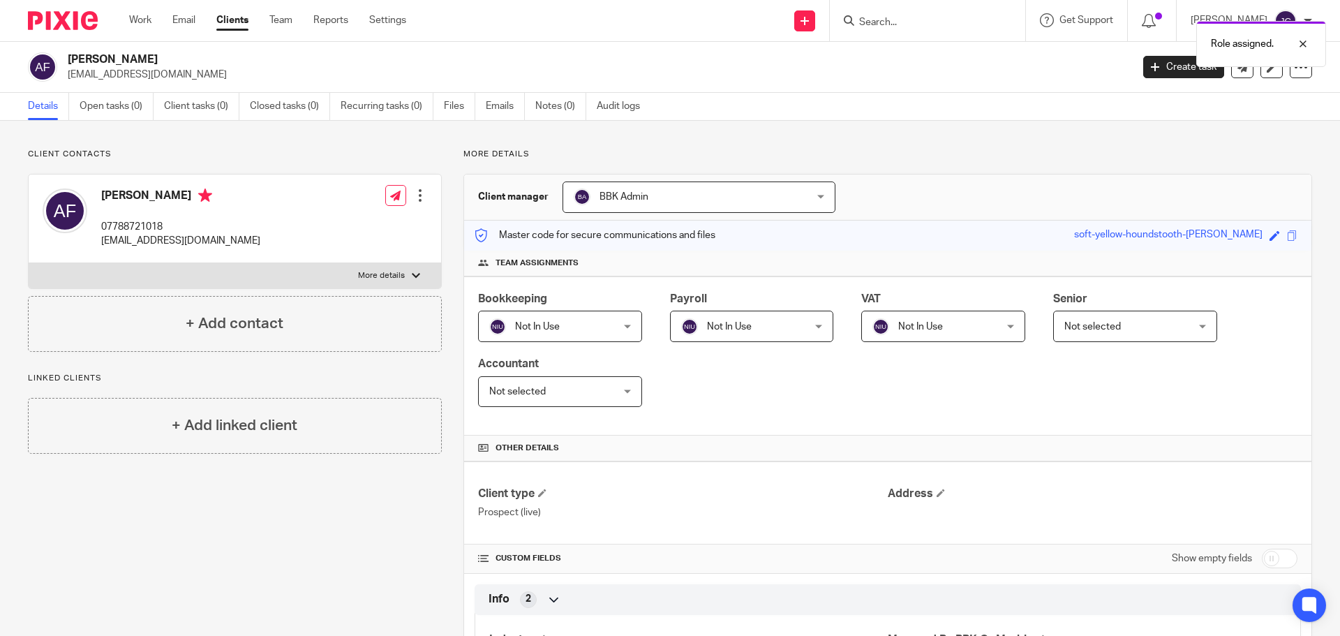
click at [1085, 322] on span "Not selected" at bounding box center [1092, 327] width 57 height 10
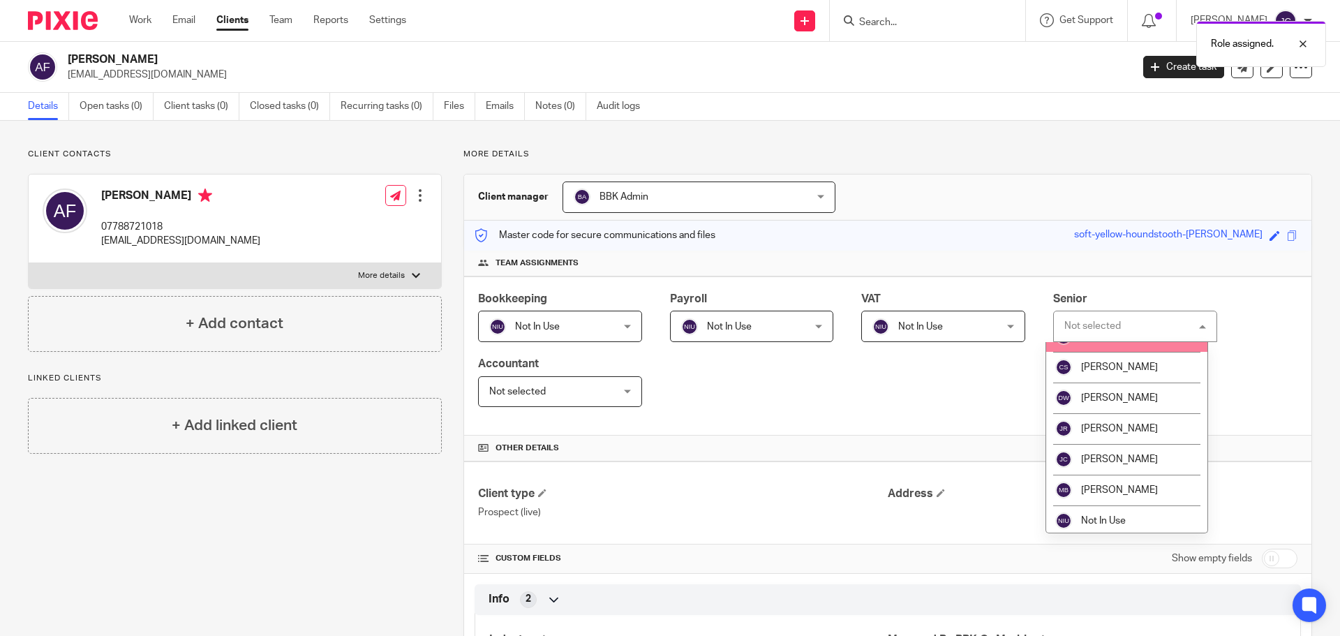
scroll to position [114, 0]
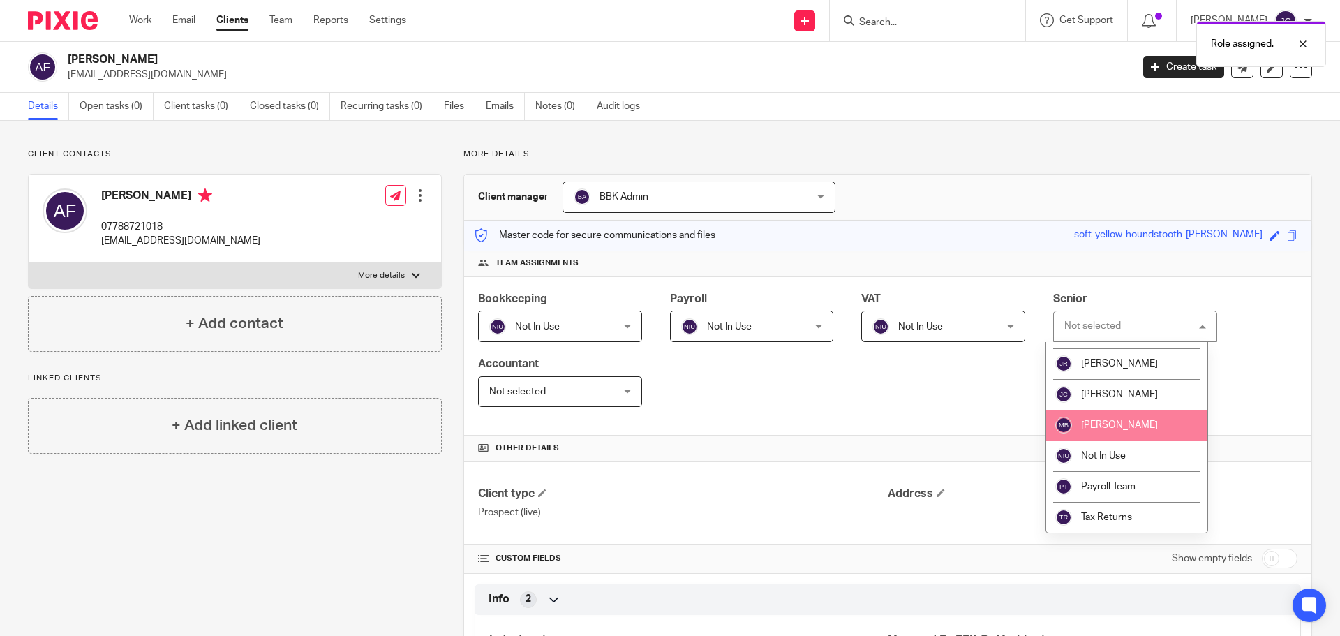
click at [1069, 430] on img at bounding box center [1063, 425] width 17 height 17
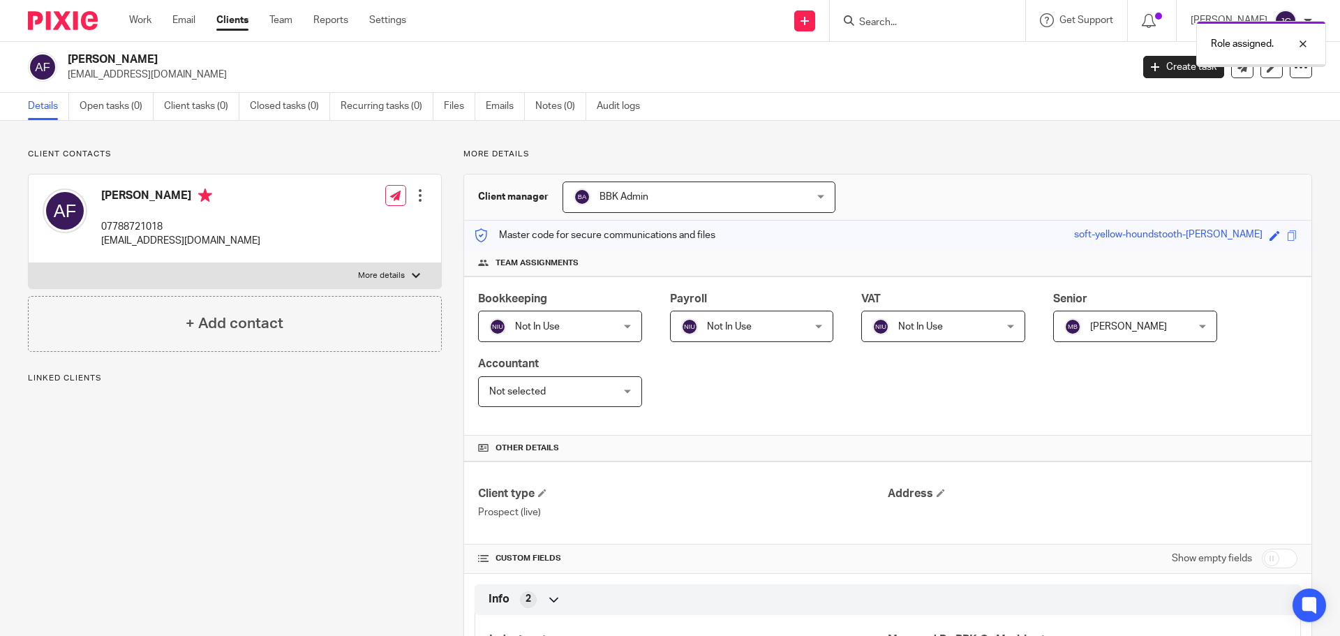
click at [527, 396] on span "Not selected" at bounding box center [549, 391] width 121 height 29
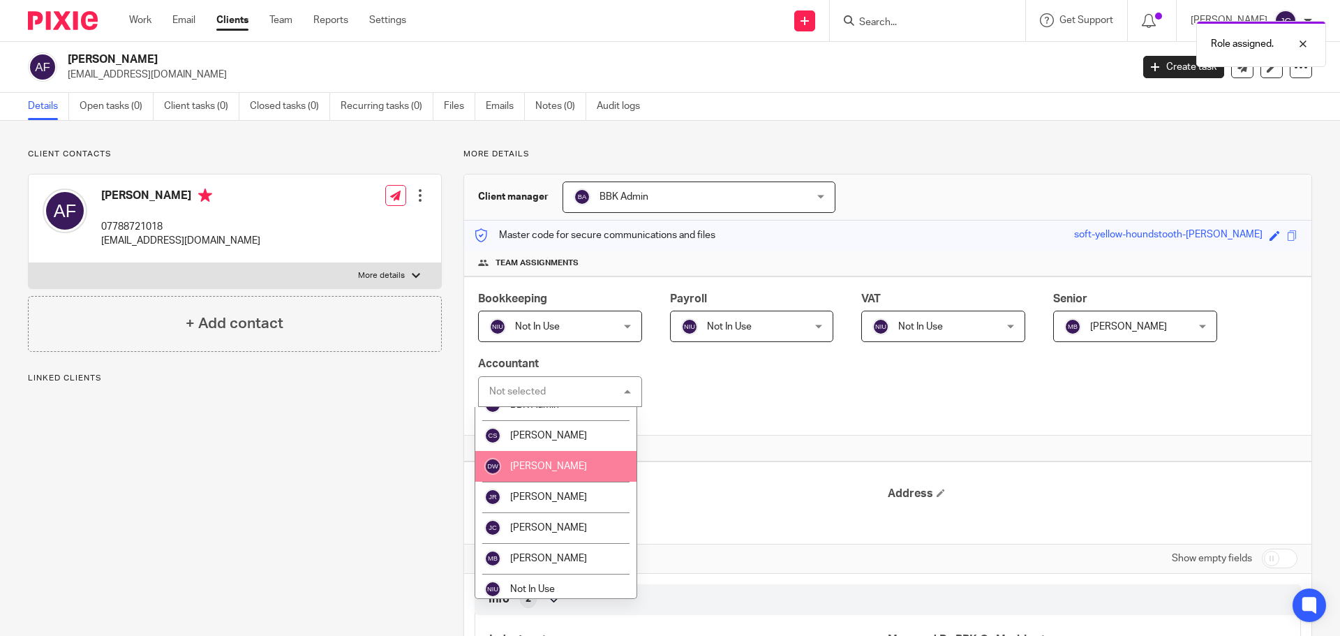
scroll to position [70, 0]
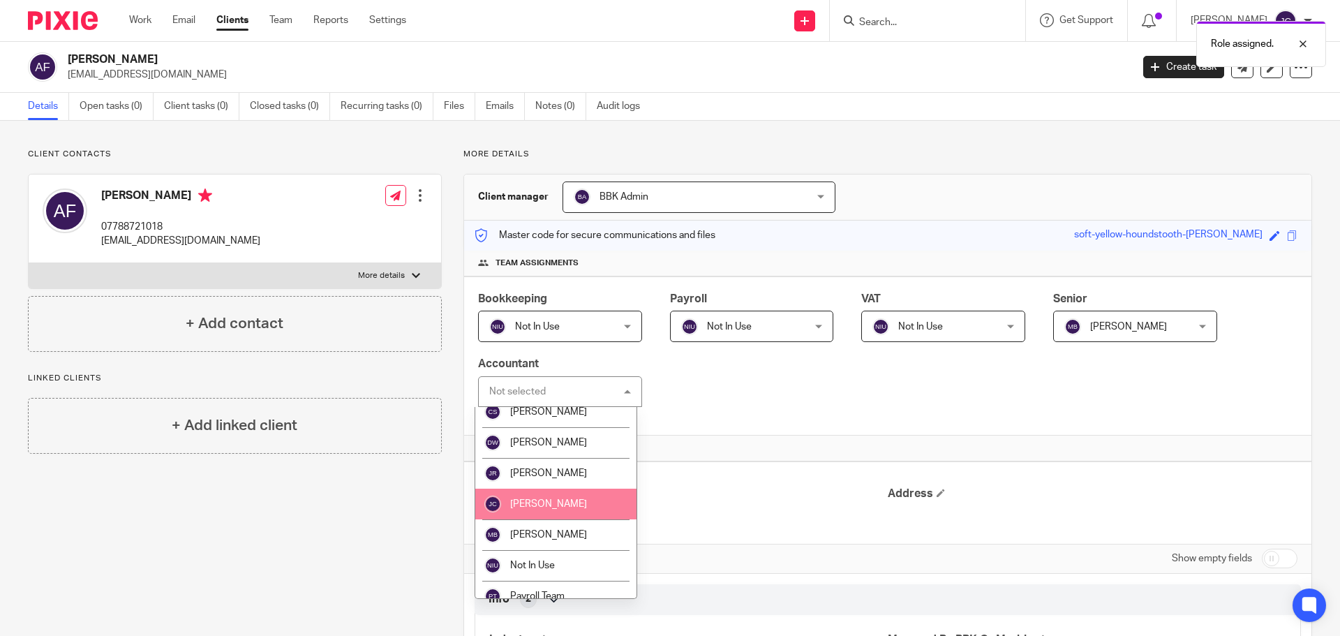
click at [559, 509] on li "[PERSON_NAME]" at bounding box center [555, 503] width 161 height 31
